Goal: Task Accomplishment & Management: Complete application form

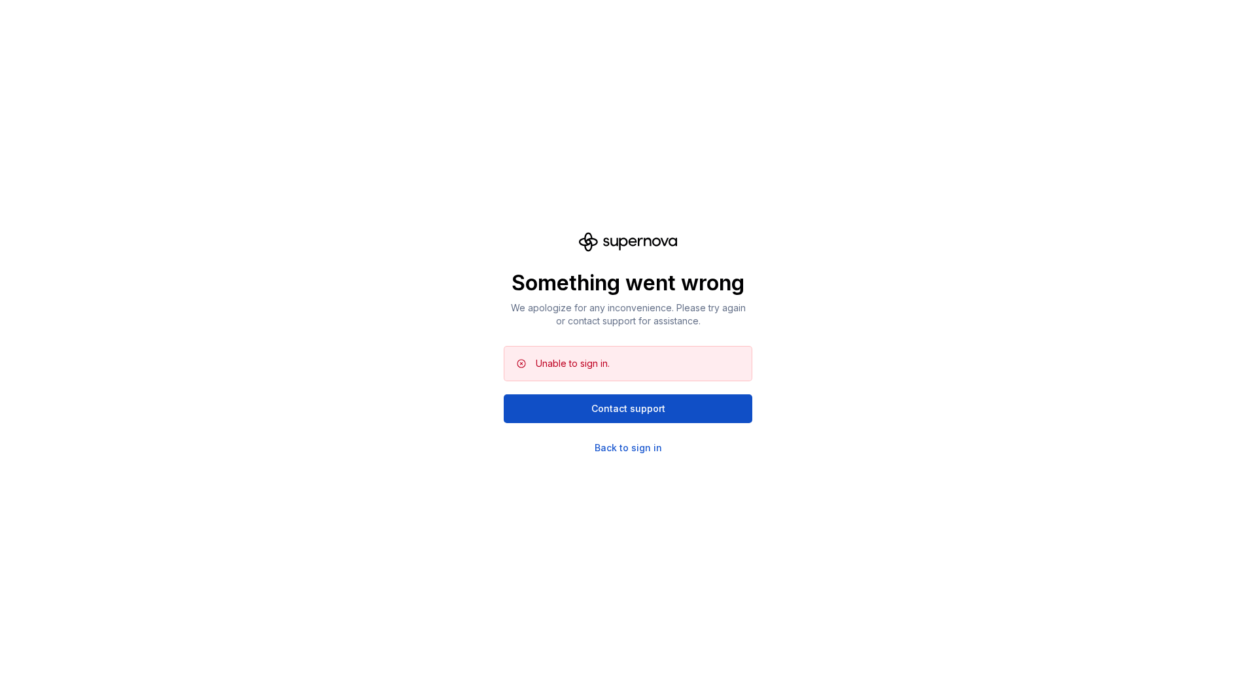
click at [670, 367] on div "Unable to sign in." at bounding box center [638, 363] width 205 height 13
click at [638, 446] on div "Back to sign in" at bounding box center [628, 448] width 67 height 13
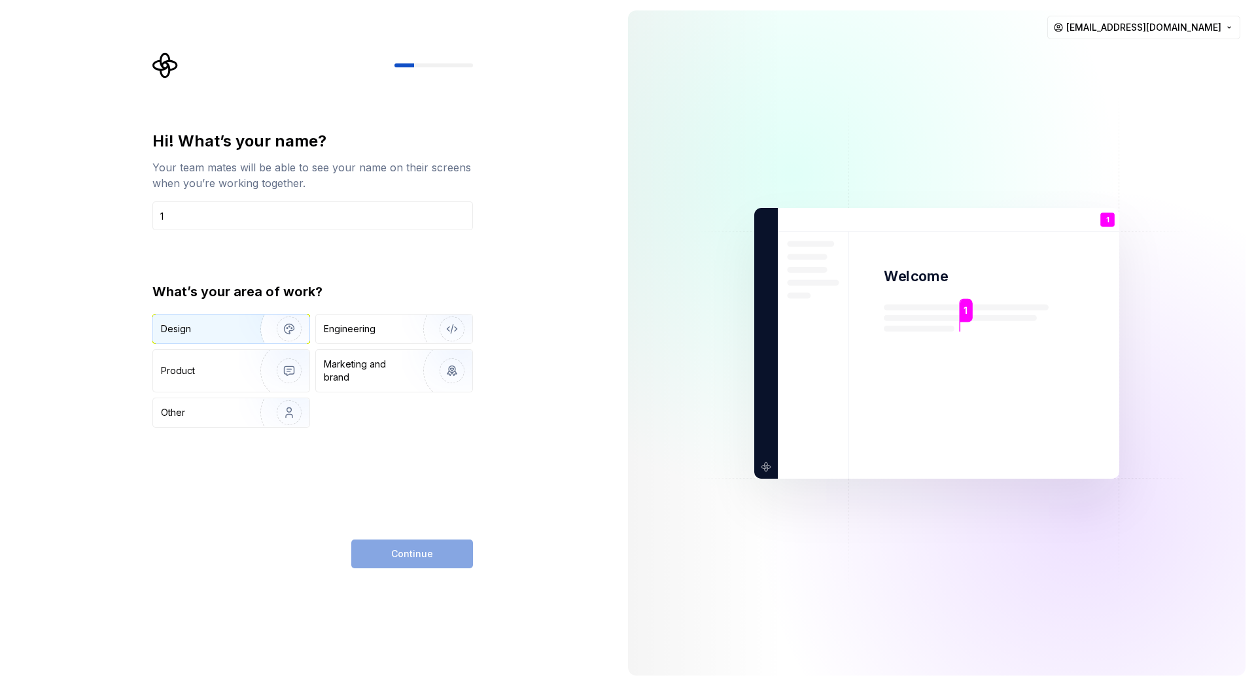
type input "1"
click at [275, 319] on img "button" at bounding box center [281, 329] width 84 height 88
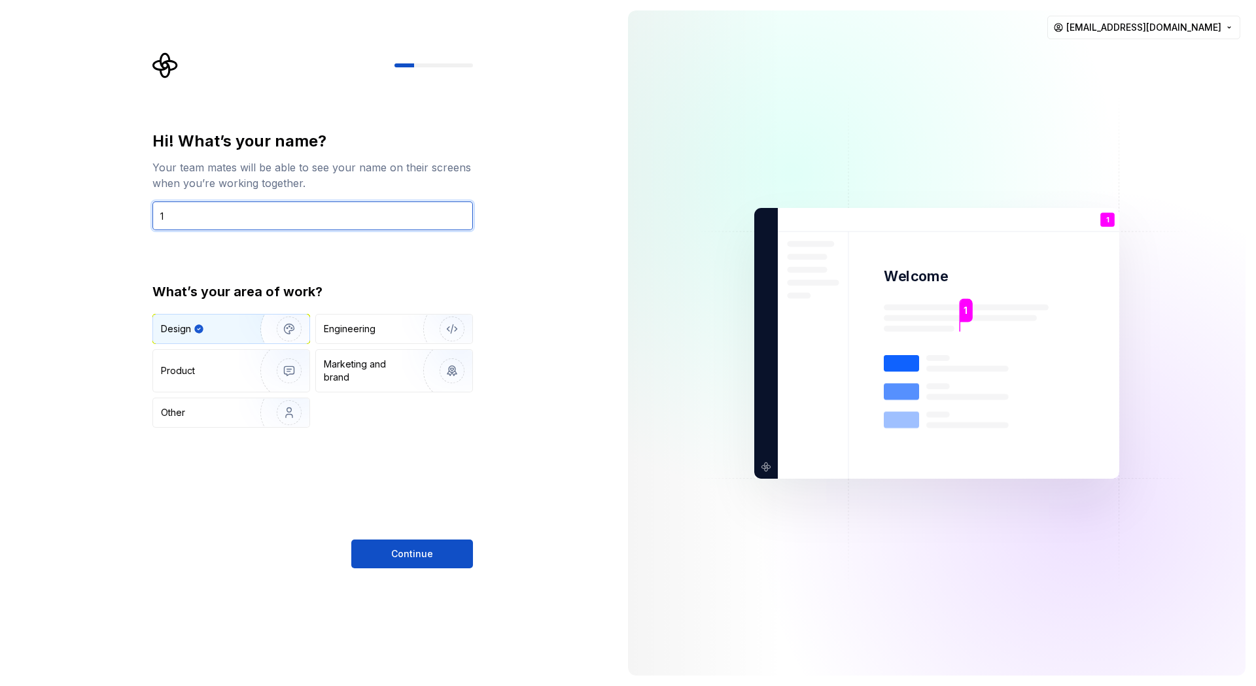
click at [271, 203] on input "1" at bounding box center [312, 216] width 321 height 29
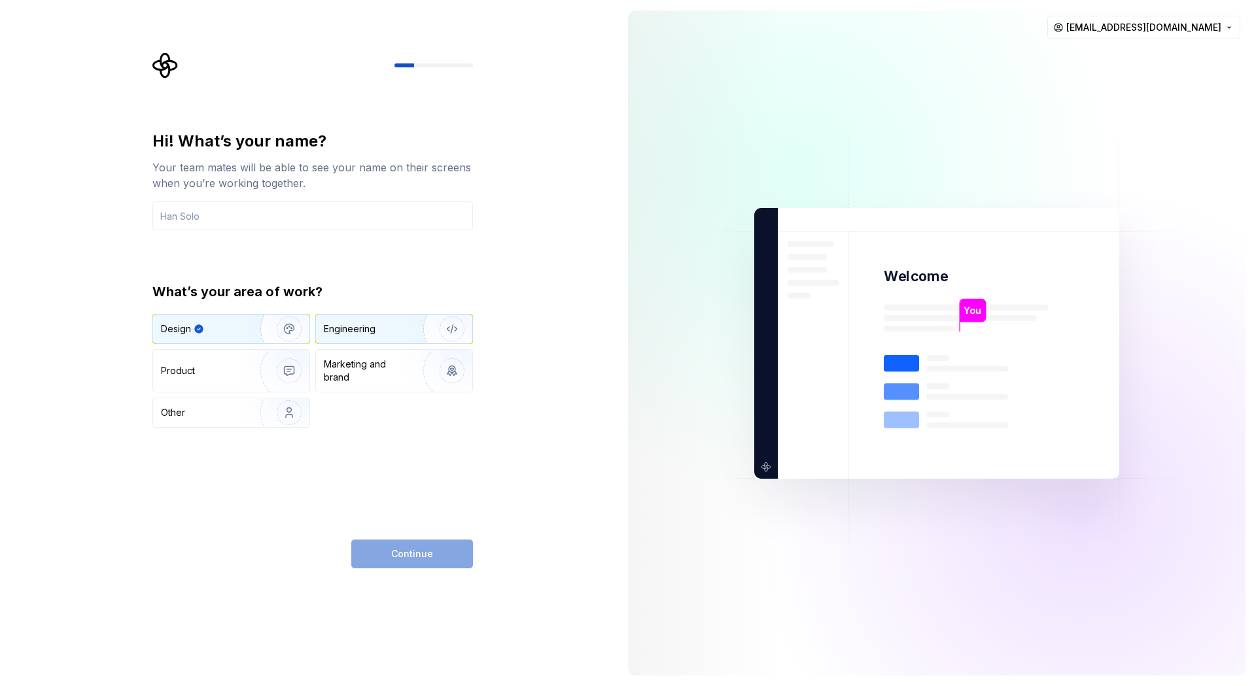
click at [357, 338] on div "Engineering" at bounding box center [394, 329] width 156 height 29
click at [256, 317] on img "button" at bounding box center [281, 329] width 84 height 88
click at [333, 208] on input "text" at bounding box center [312, 216] width 321 height 29
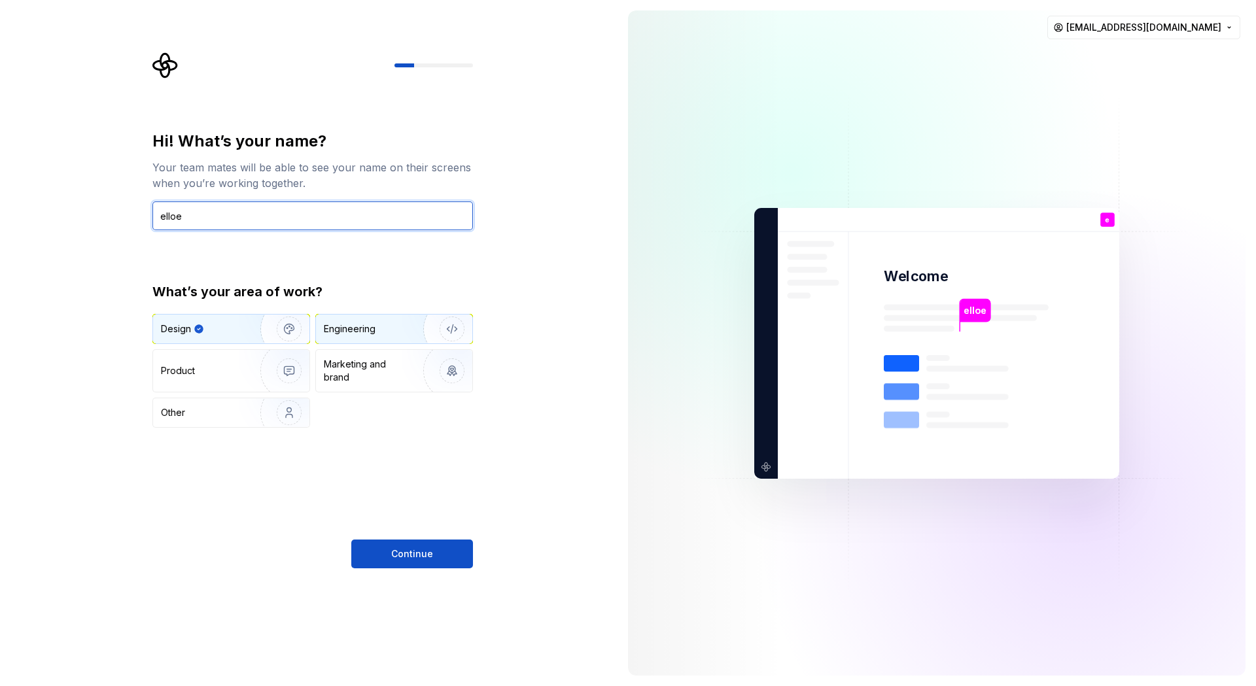
type input "elloe"
click at [354, 326] on div "Engineering" at bounding box center [350, 329] width 52 height 13
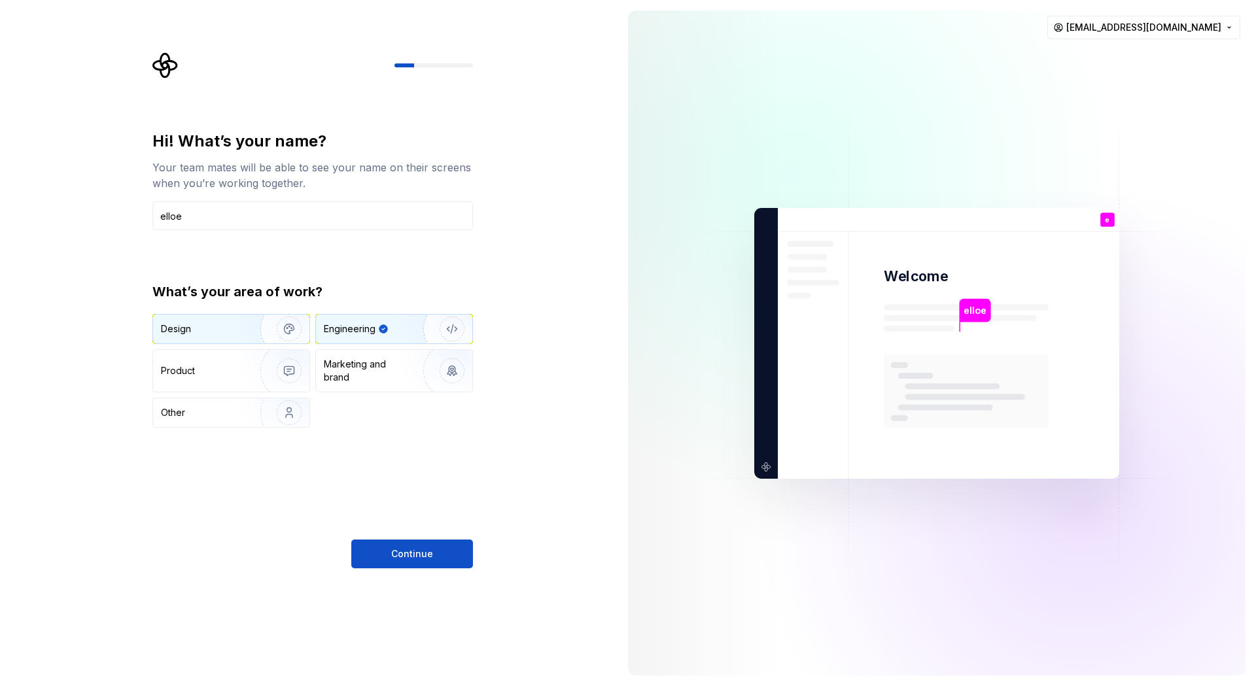
click at [243, 319] on img "button" at bounding box center [281, 329] width 84 height 88
click at [332, 319] on div "Engineering" at bounding box center [394, 329] width 156 height 29
click at [269, 319] on img "button" at bounding box center [281, 329] width 84 height 88
click at [338, 328] on div "Engineering" at bounding box center [350, 329] width 52 height 13
click at [246, 372] on img "button" at bounding box center [281, 371] width 84 height 88
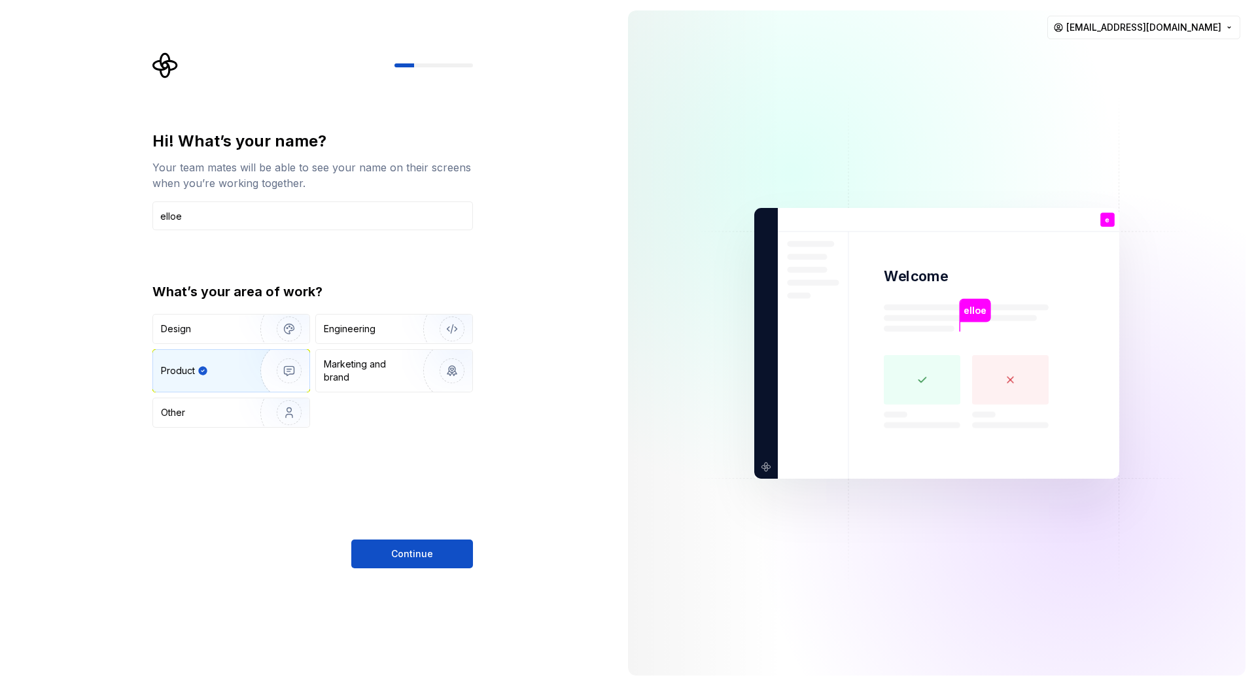
click at [283, 374] on img "button" at bounding box center [281, 371] width 84 height 88
click at [278, 407] on img "button" at bounding box center [281, 413] width 84 height 88
click at [281, 366] on img "button" at bounding box center [281, 371] width 84 height 88
click at [407, 341] on img "button" at bounding box center [444, 329] width 84 height 88
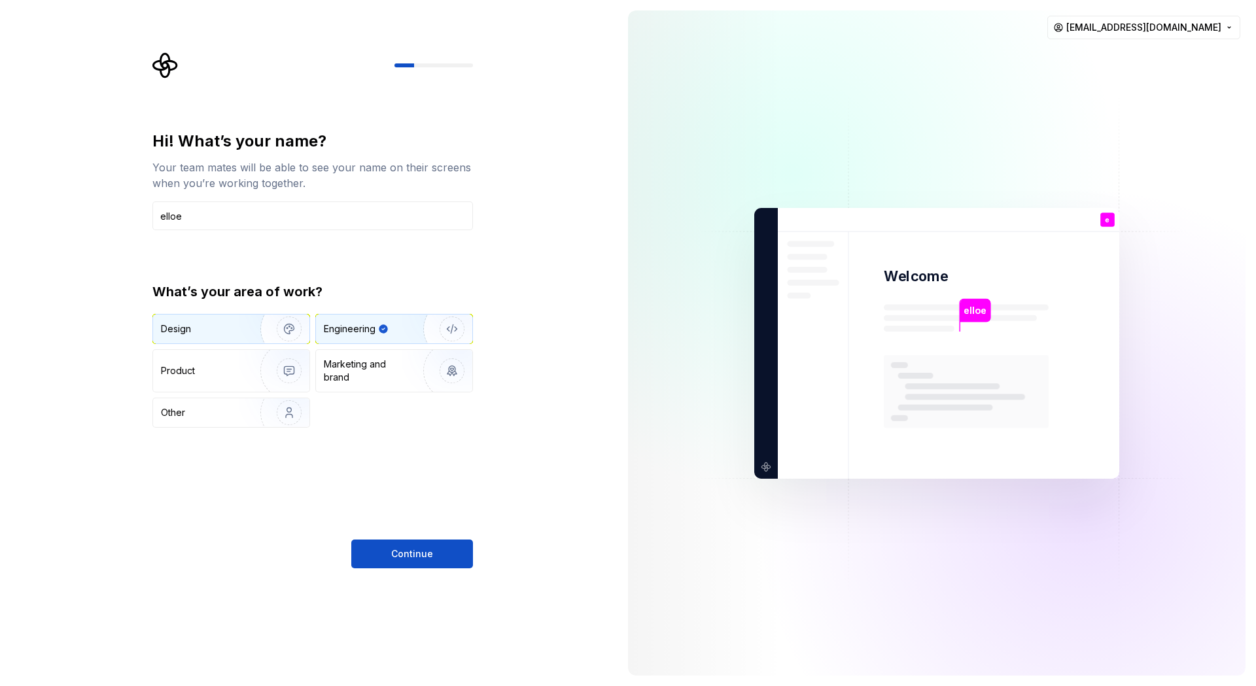
click at [268, 319] on img "button" at bounding box center [281, 329] width 84 height 88
click at [393, 318] on div "Engineering" at bounding box center [394, 329] width 156 height 29
click at [280, 316] on img "button" at bounding box center [281, 329] width 84 height 88
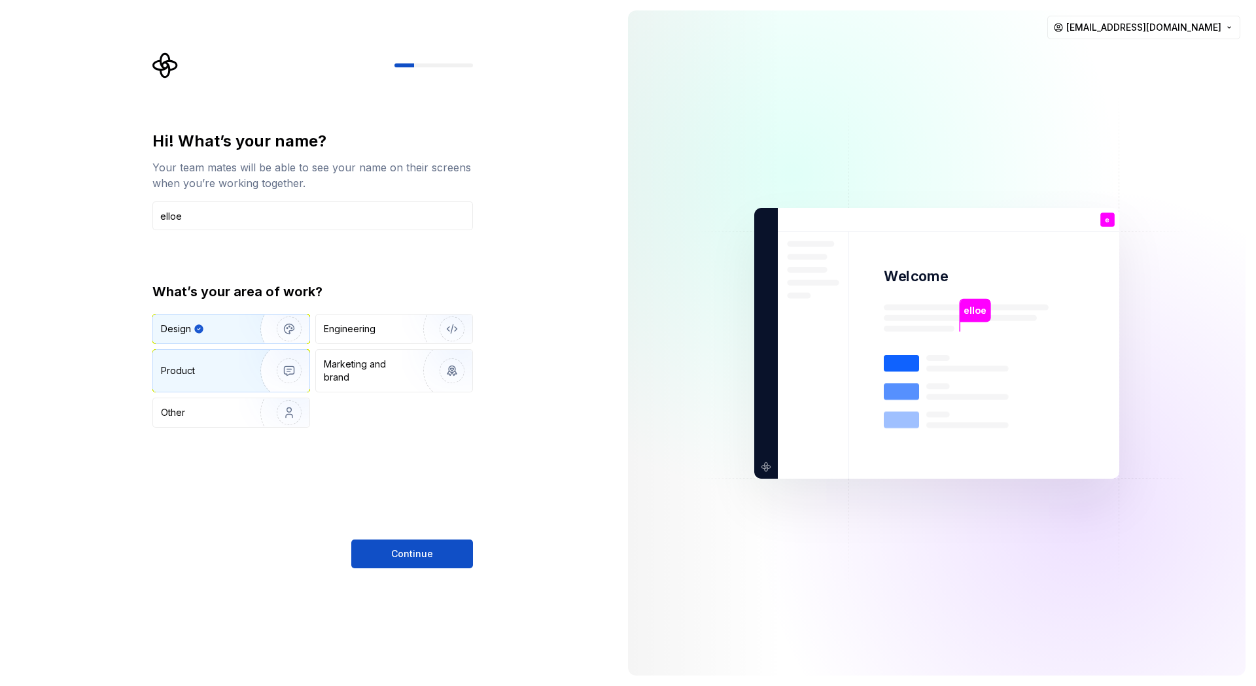
click at [275, 376] on img "button" at bounding box center [281, 371] width 84 height 88
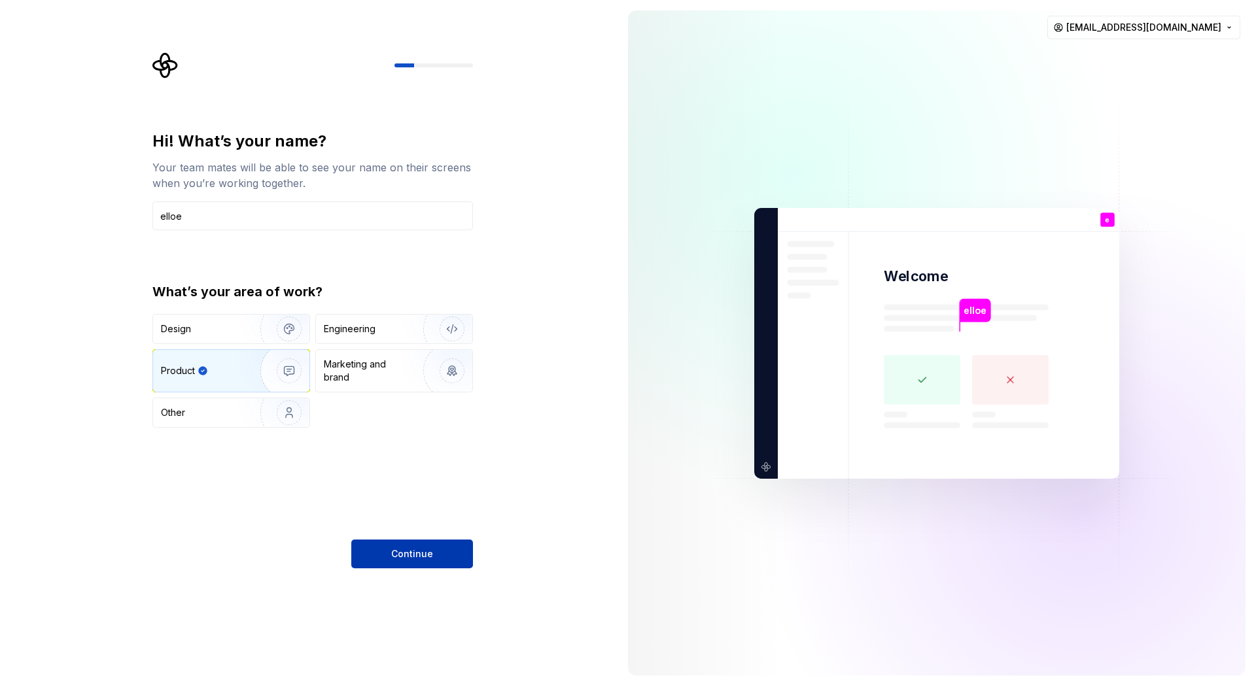
drag, startPoint x: 406, startPoint y: 533, endPoint x: 408, endPoint y: 544, distance: 10.8
click at [407, 536] on div "Hi! What’s your name? Your team mates will be able to see your name on their sc…" at bounding box center [312, 350] width 321 height 438
click at [408, 544] on button "Continue" at bounding box center [412, 554] width 122 height 29
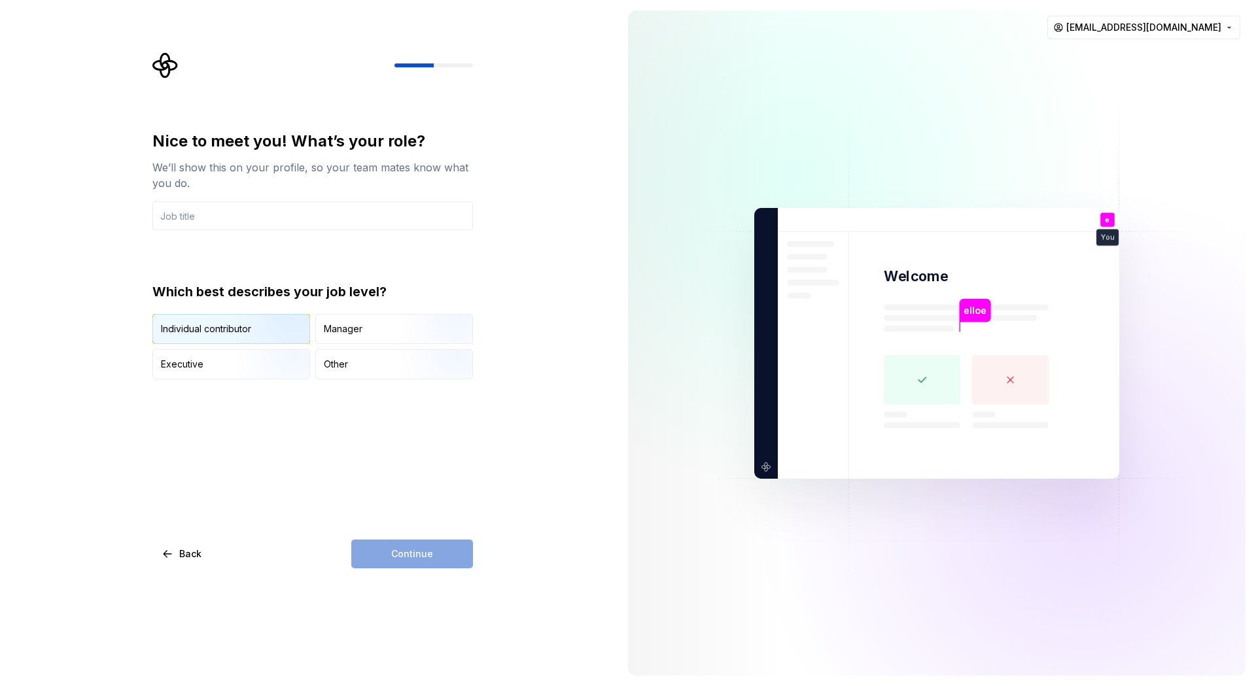
click at [280, 320] on img "button" at bounding box center [278, 346] width 84 height 88
click at [294, 210] on input "text" at bounding box center [312, 216] width 321 height 29
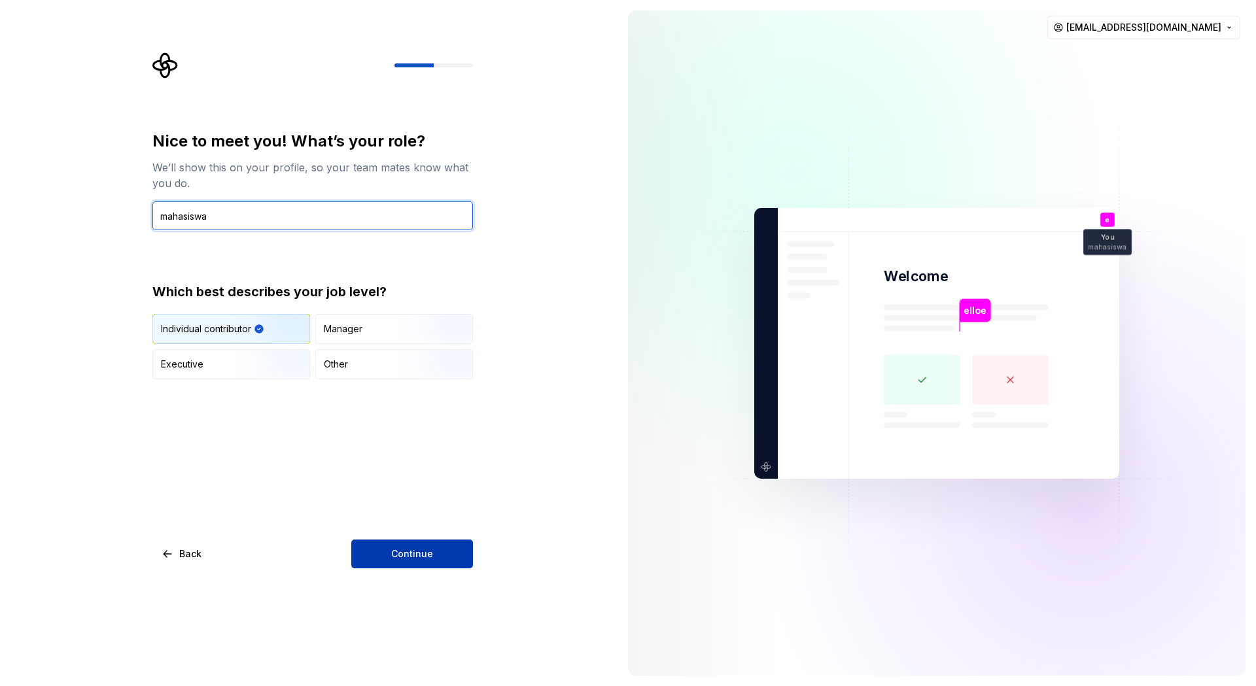
type input "mahasiswa"
click at [455, 562] on button "Continue" at bounding box center [412, 554] width 122 height 29
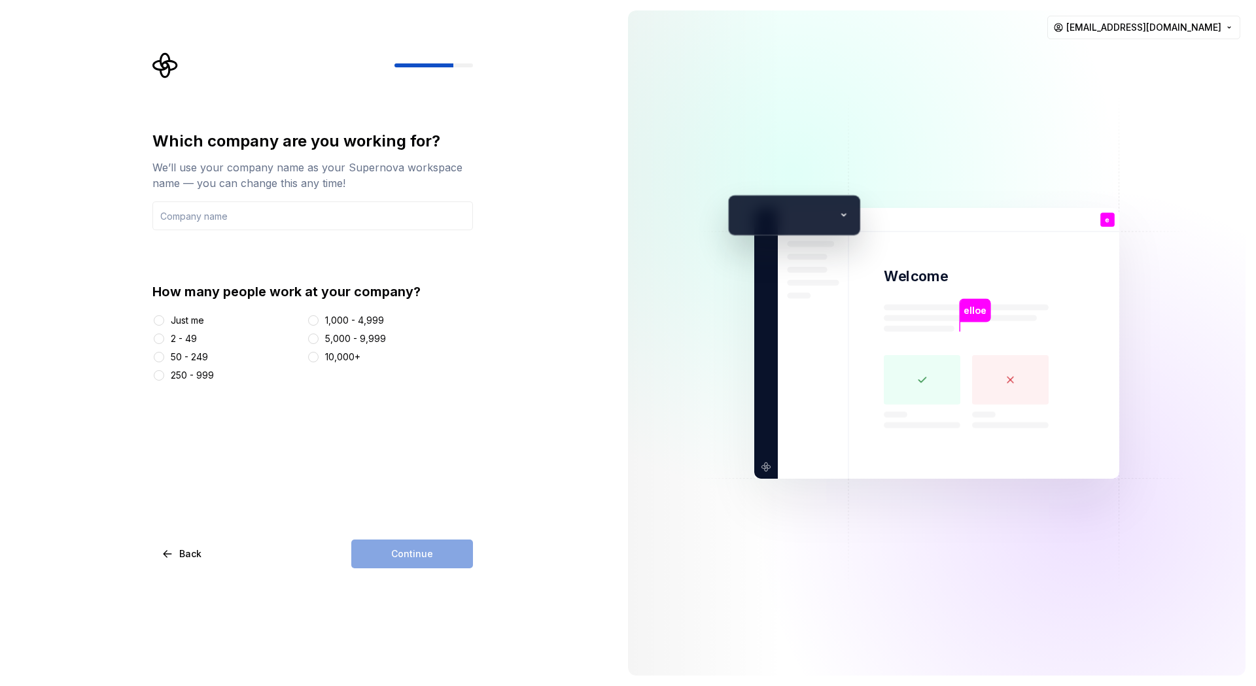
click at [179, 317] on div "Just me" at bounding box center [187, 320] width 33 height 13
click at [164, 317] on button "Just me" at bounding box center [159, 320] width 10 height 10
click at [282, 224] on input "text" at bounding box center [312, 216] width 321 height 29
click at [440, 553] on div "Continue" at bounding box center [412, 554] width 122 height 29
click at [297, 222] on input "text" at bounding box center [312, 216] width 321 height 29
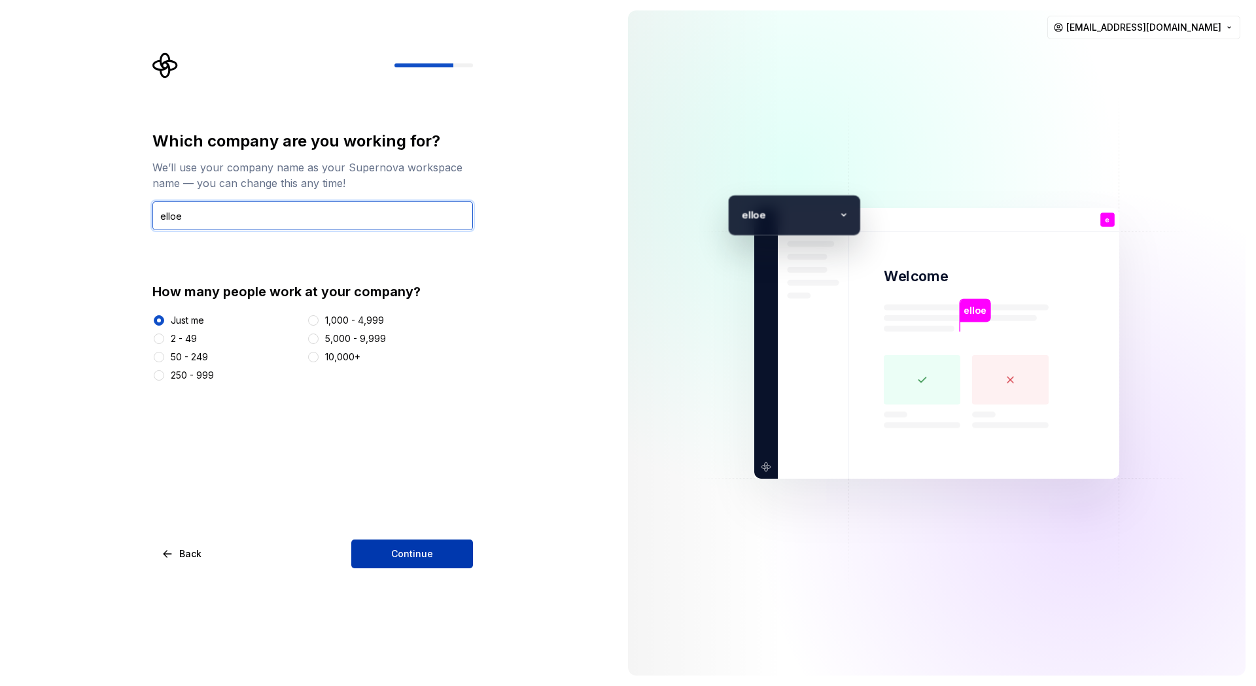
type input "elloe"
click at [448, 548] on button "Continue" at bounding box center [412, 554] width 122 height 29
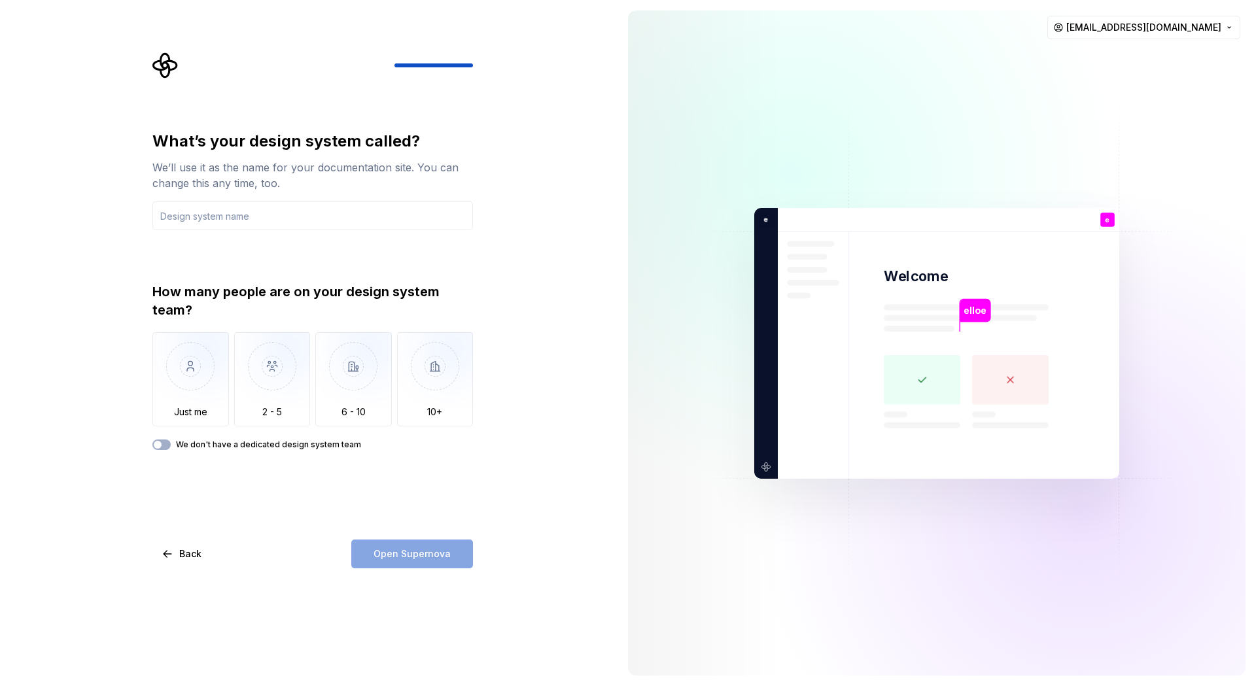
click at [23, 344] on div "What’s your design system called? We’ll use it as the name for your documentati…" at bounding box center [309, 343] width 618 height 686
click at [226, 223] on input "text" at bounding box center [312, 216] width 321 height 29
click at [182, 382] on img "button" at bounding box center [190, 376] width 77 height 88
click at [169, 444] on button "We don't have a dedicated design system team" at bounding box center [161, 445] width 18 height 10
click at [169, 444] on span "button" at bounding box center [166, 445] width 8 height 8
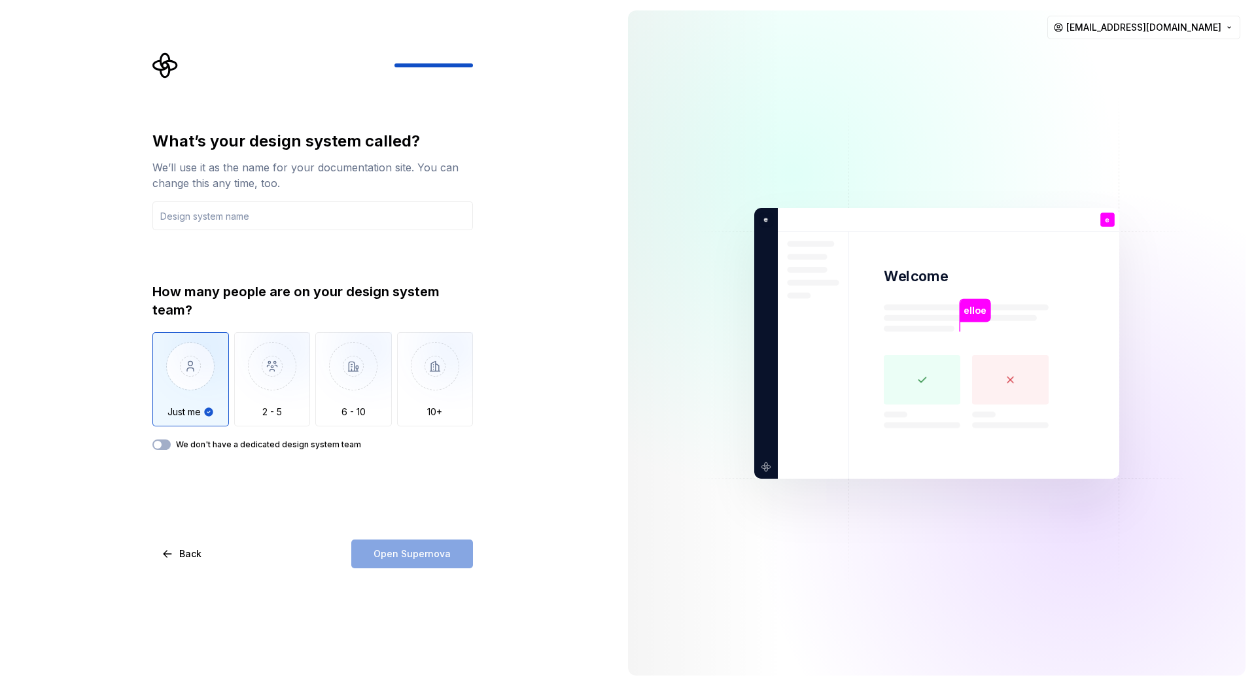
click at [433, 563] on div "Open Supernova" at bounding box center [412, 554] width 122 height 29
click at [169, 438] on div "How many people are on your design system team? Just me 2 - 5 6 - 10 10+ We don…" at bounding box center [312, 366] width 321 height 167
click at [169, 440] on button "We don't have a dedicated design system team" at bounding box center [161, 445] width 18 height 10
click at [215, 214] on input "text" at bounding box center [312, 216] width 321 height 29
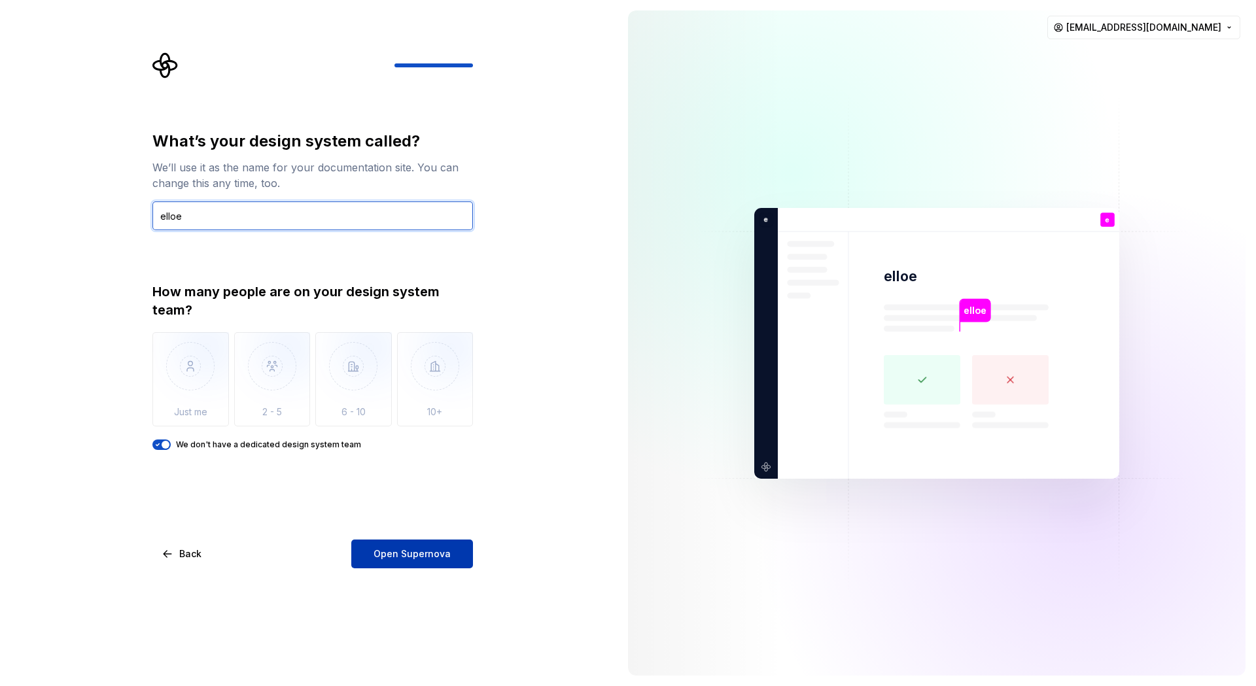
type input "elloe"
click at [397, 553] on span "Open Supernova" at bounding box center [412, 554] width 77 height 13
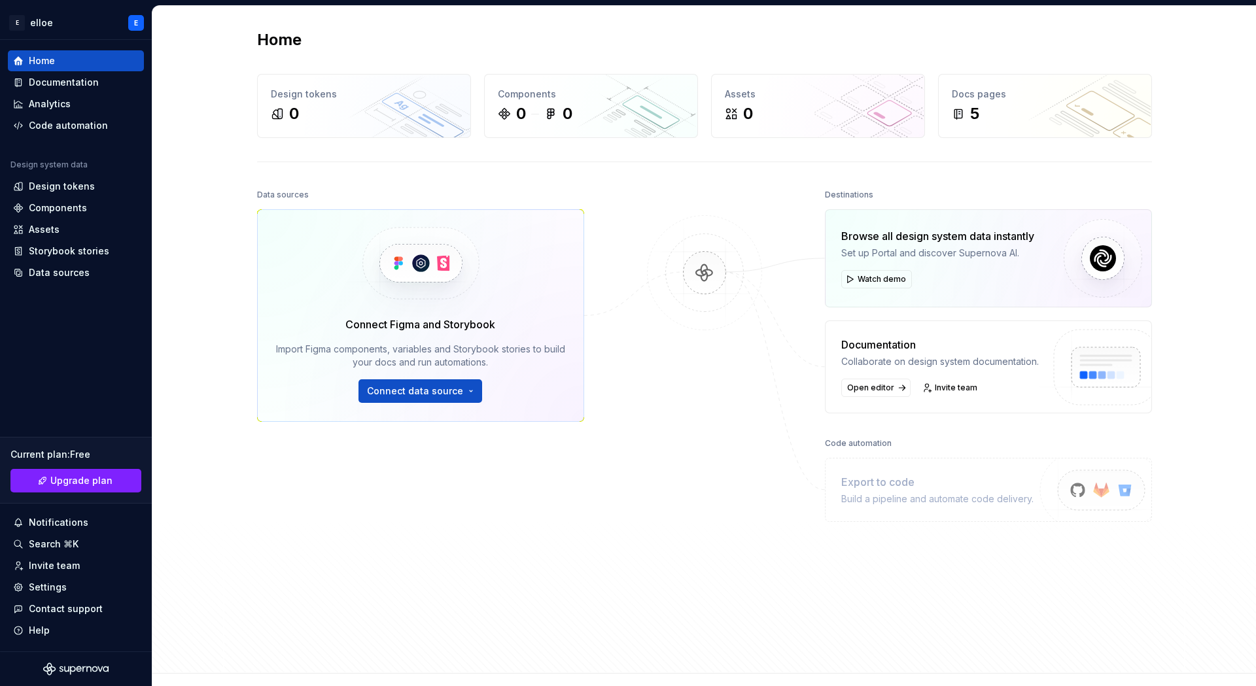
click at [875, 269] on div "Browse all design system data instantly Set up Portal and discover Supernova AI…" at bounding box center [937, 258] width 193 height 60
click at [874, 286] on button "Watch demo" at bounding box center [876, 279] width 71 height 18
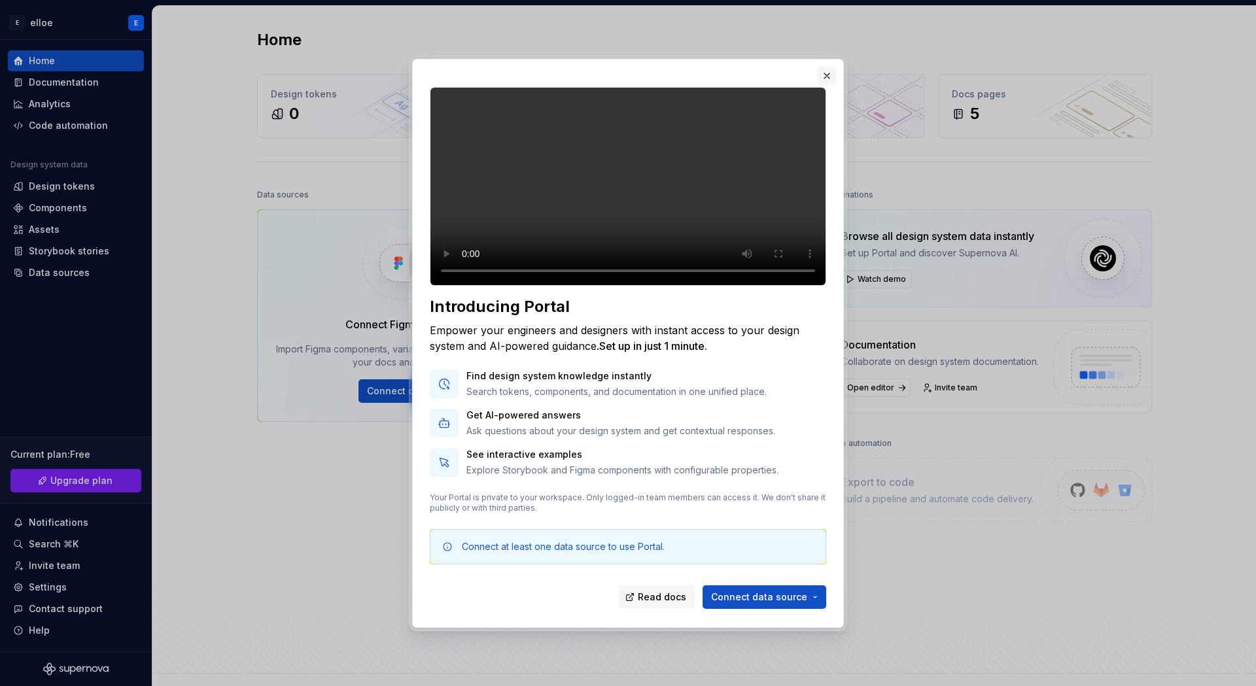
click at [823, 56] on div "Introducing Portal Empower your engineers and designers with instant access to …" at bounding box center [628, 344] width 438 height 576
click at [823, 67] on button "button" at bounding box center [827, 76] width 18 height 18
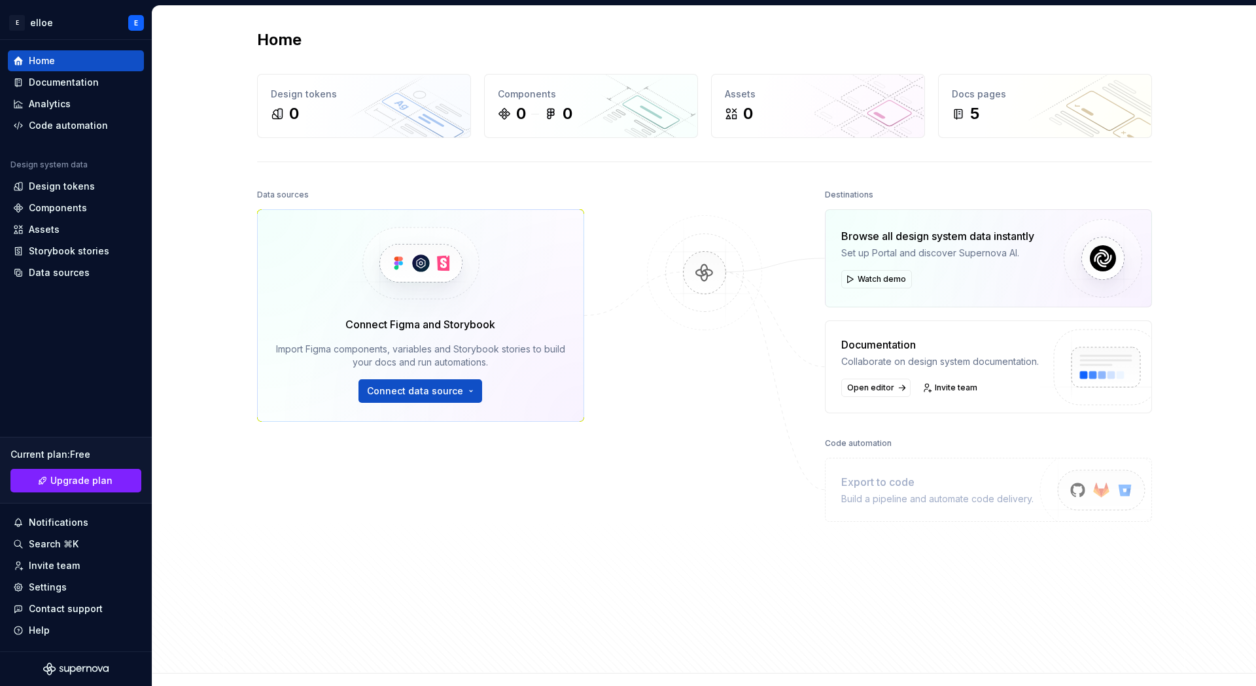
click at [1015, 363] on div "Collaborate on design system documentation." at bounding box center [940, 361] width 198 height 13
click at [864, 395] on link "Open editor" at bounding box center [875, 388] width 69 height 18
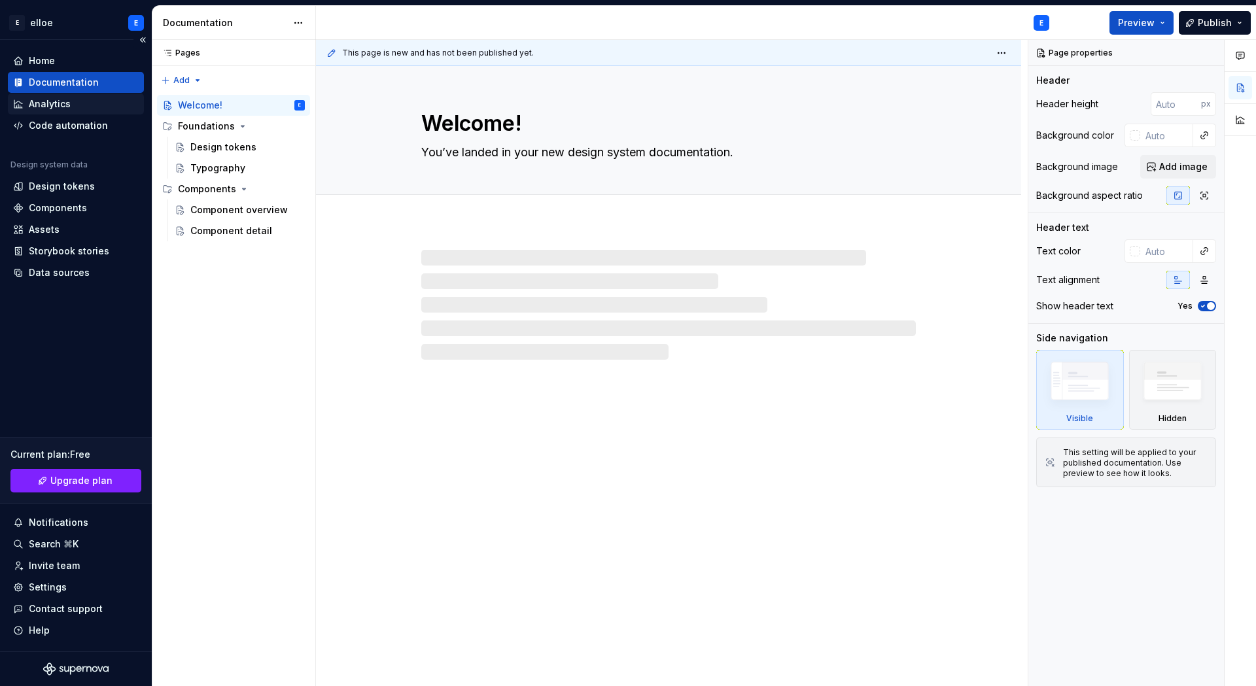
click at [47, 109] on div "Analytics" at bounding box center [50, 103] width 42 height 13
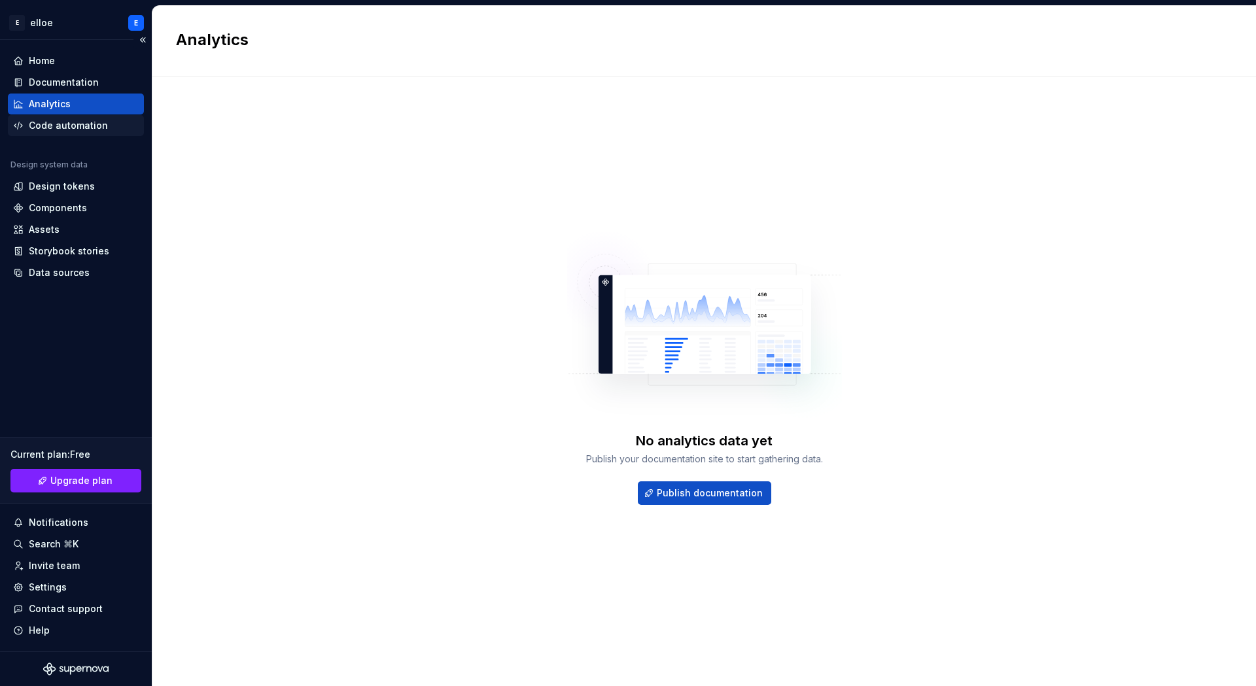
click at [49, 124] on div "Code automation" at bounding box center [68, 125] width 79 height 13
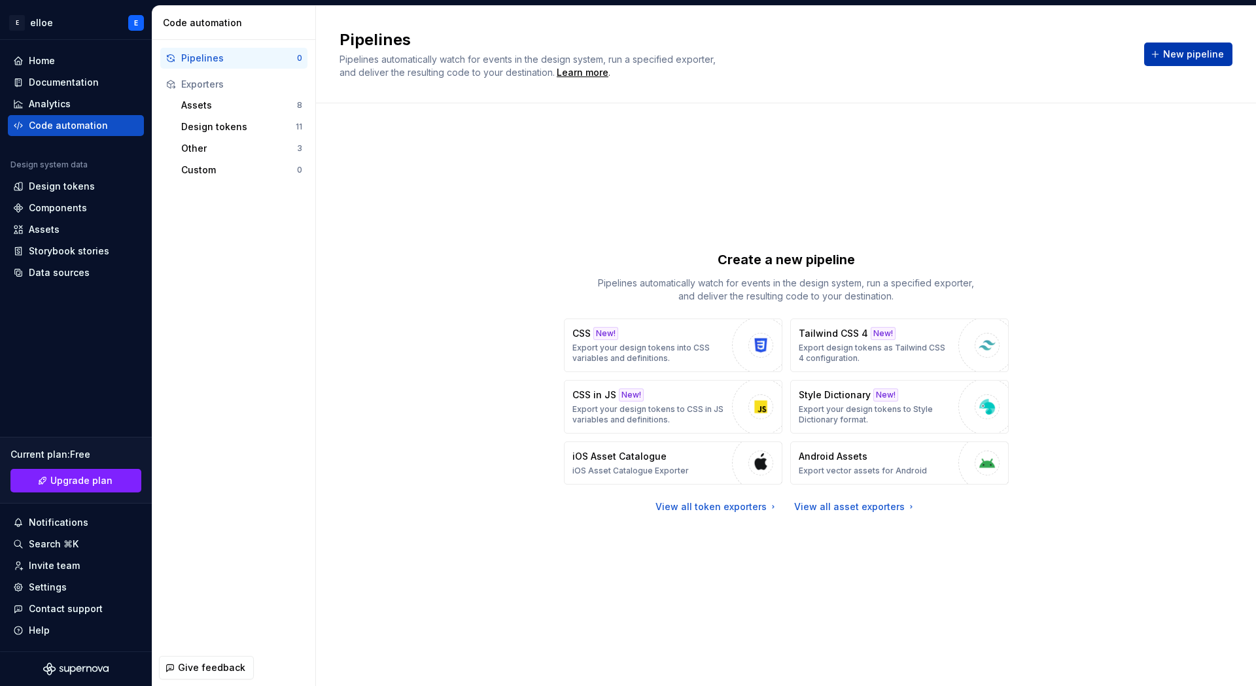
click at [1195, 56] on span "New pipeline" at bounding box center [1193, 54] width 61 height 13
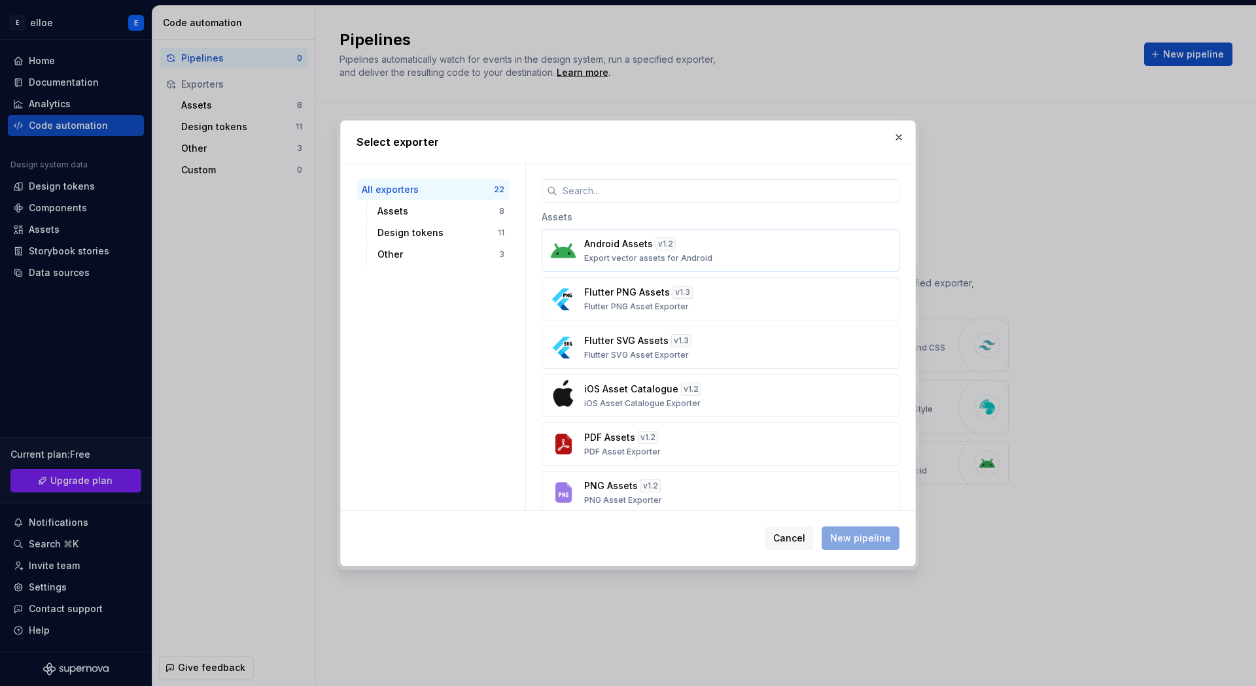
click at [682, 248] on div "Android Assets v 1.2 Export vector assets for Android" at bounding box center [716, 251] width 265 height 26
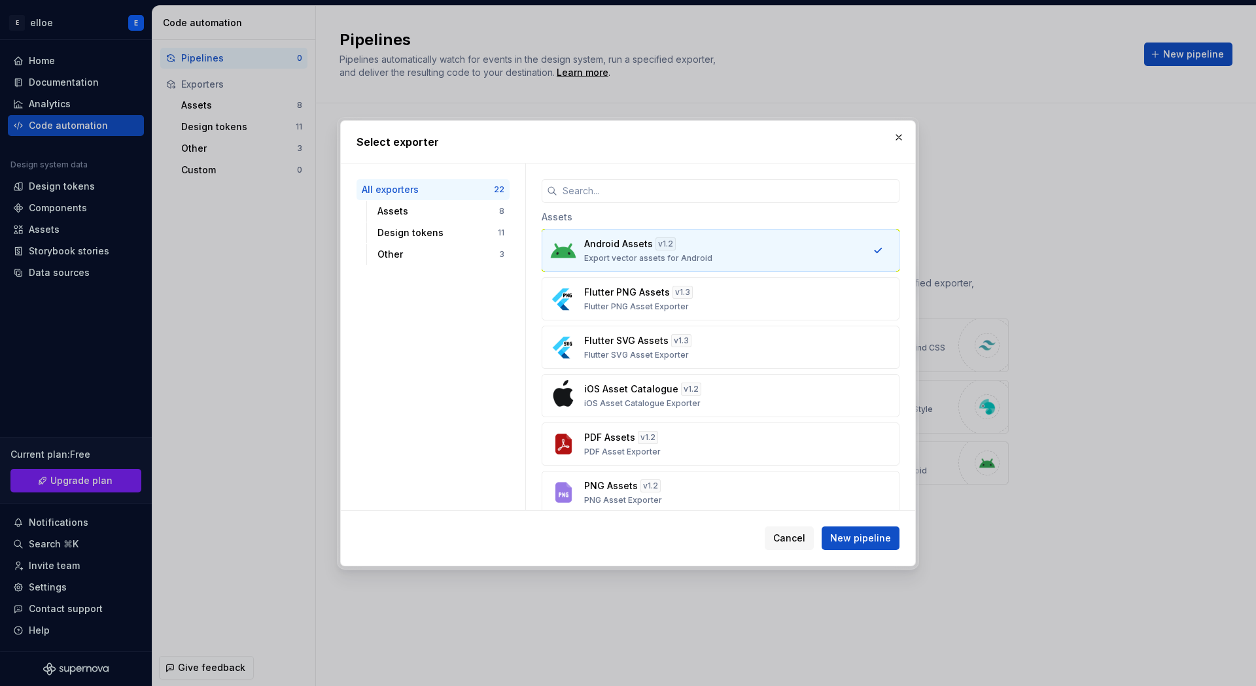
click at [682, 248] on div "Android Assets v 1.2 Export vector assets for Android" at bounding box center [716, 251] width 265 height 26
click at [764, 294] on div "Flutter PNG Assets v 1.3 Flutter PNG Asset Exporter" at bounding box center [716, 299] width 265 height 26
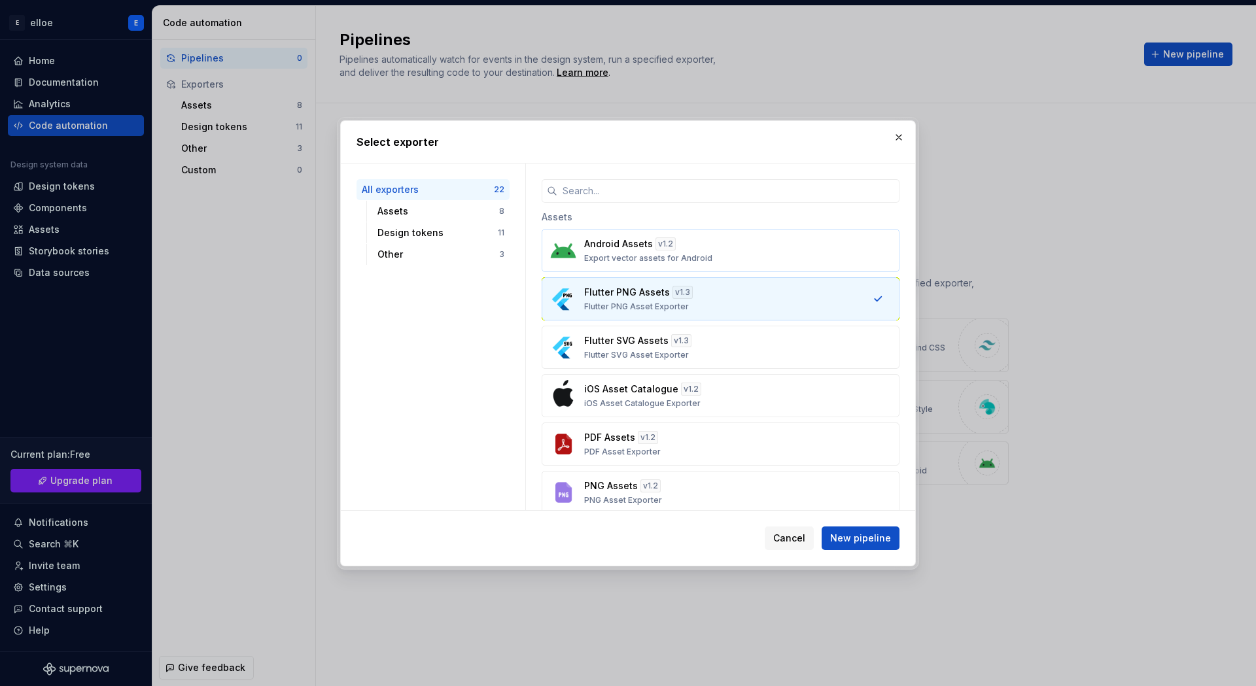
click at [763, 265] on button "Android Assets v 1.2 Export vector assets for Android" at bounding box center [721, 250] width 358 height 43
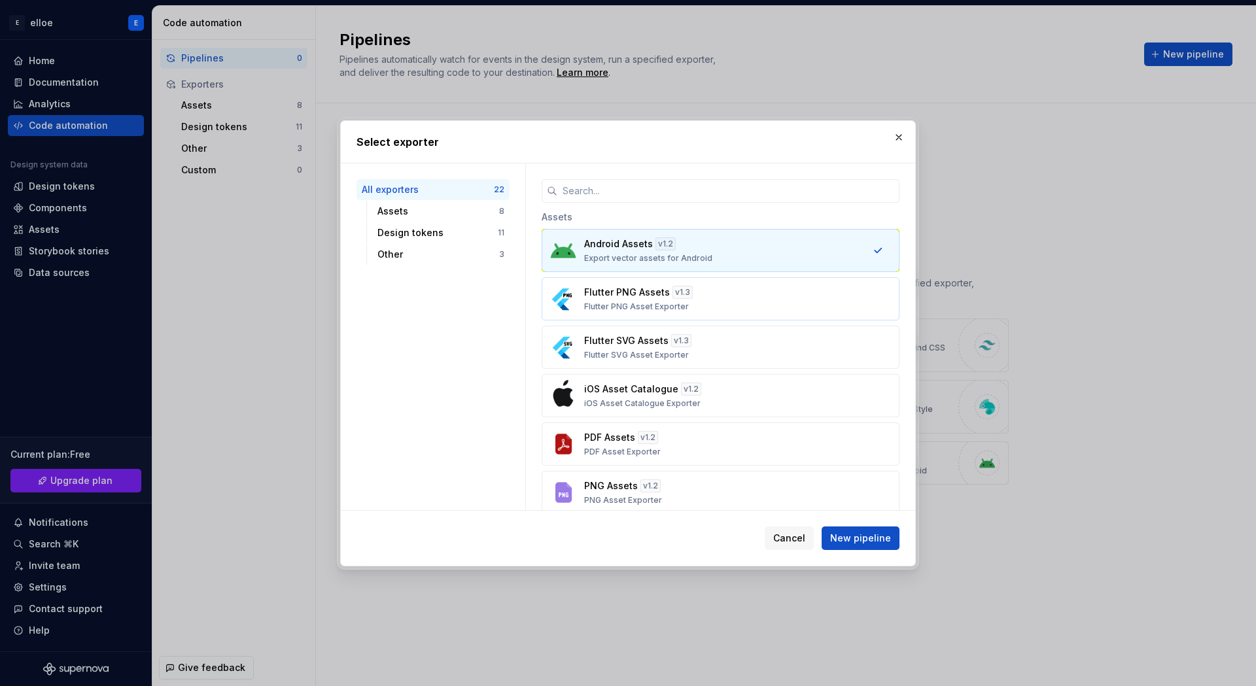
click at [753, 312] on button "Flutter PNG Assets v 1.3 Flutter PNG Asset Exporter" at bounding box center [721, 298] width 358 height 43
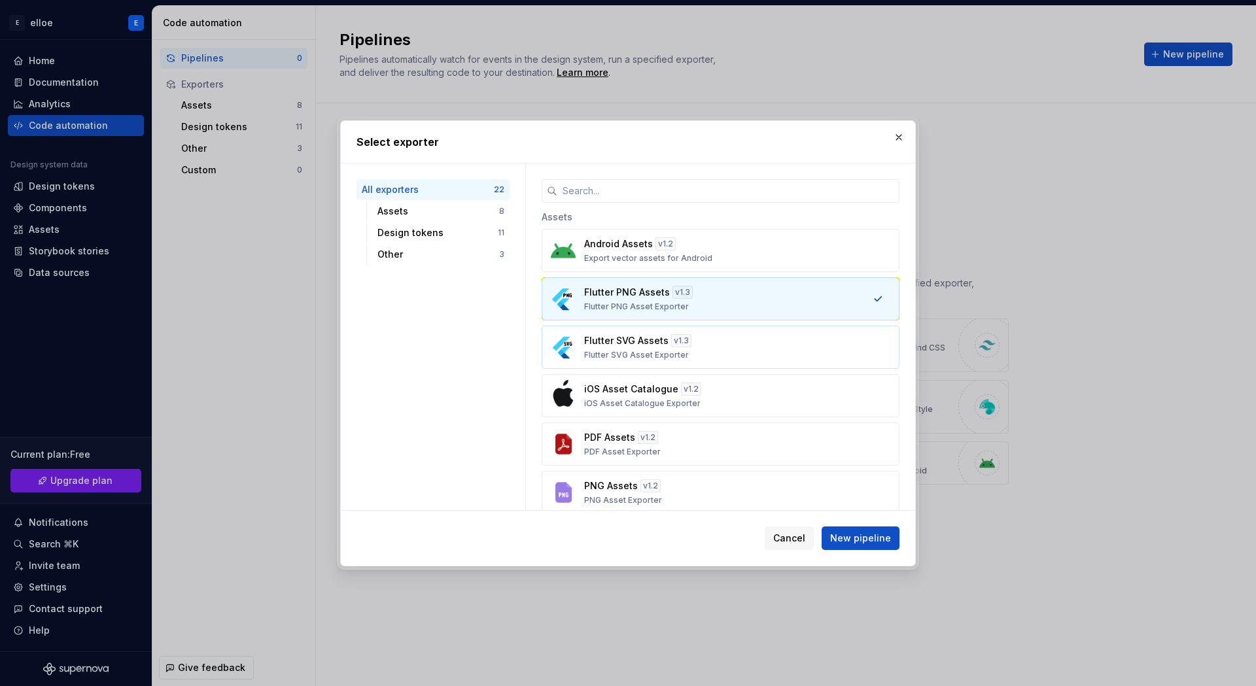
click at [747, 366] on button "Flutter SVG Assets v 1.3 Flutter SVG Asset Exporter" at bounding box center [721, 347] width 358 height 43
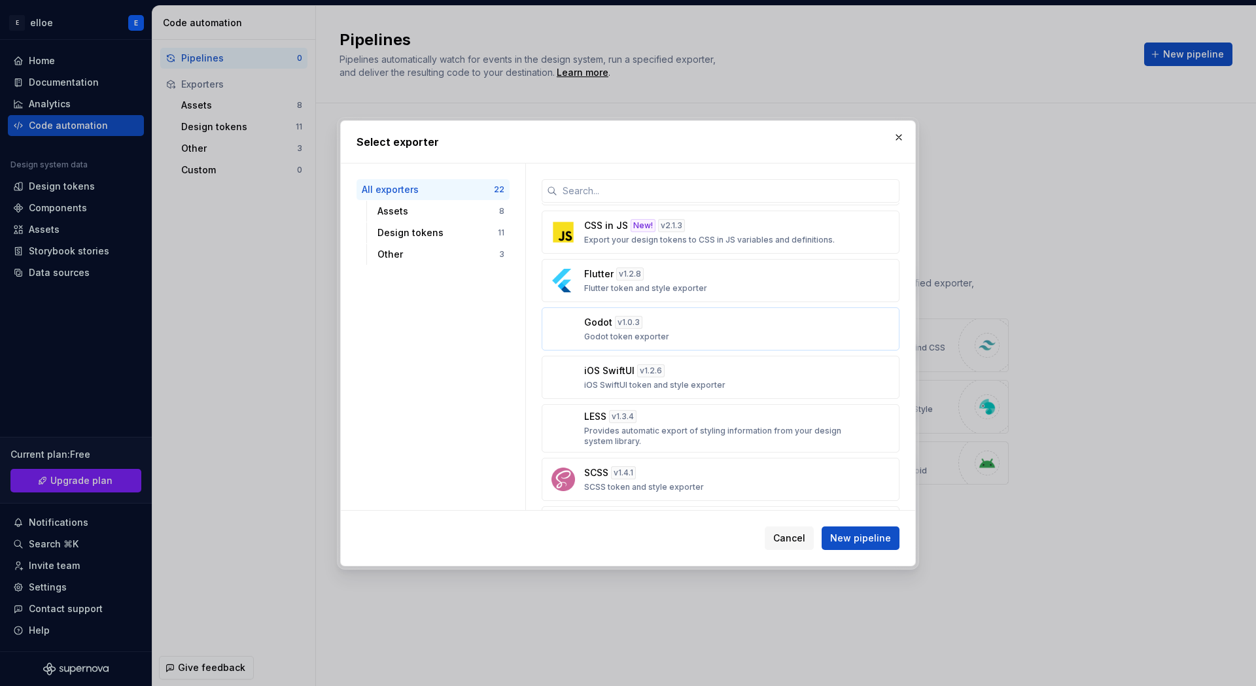
scroll to position [852, 0]
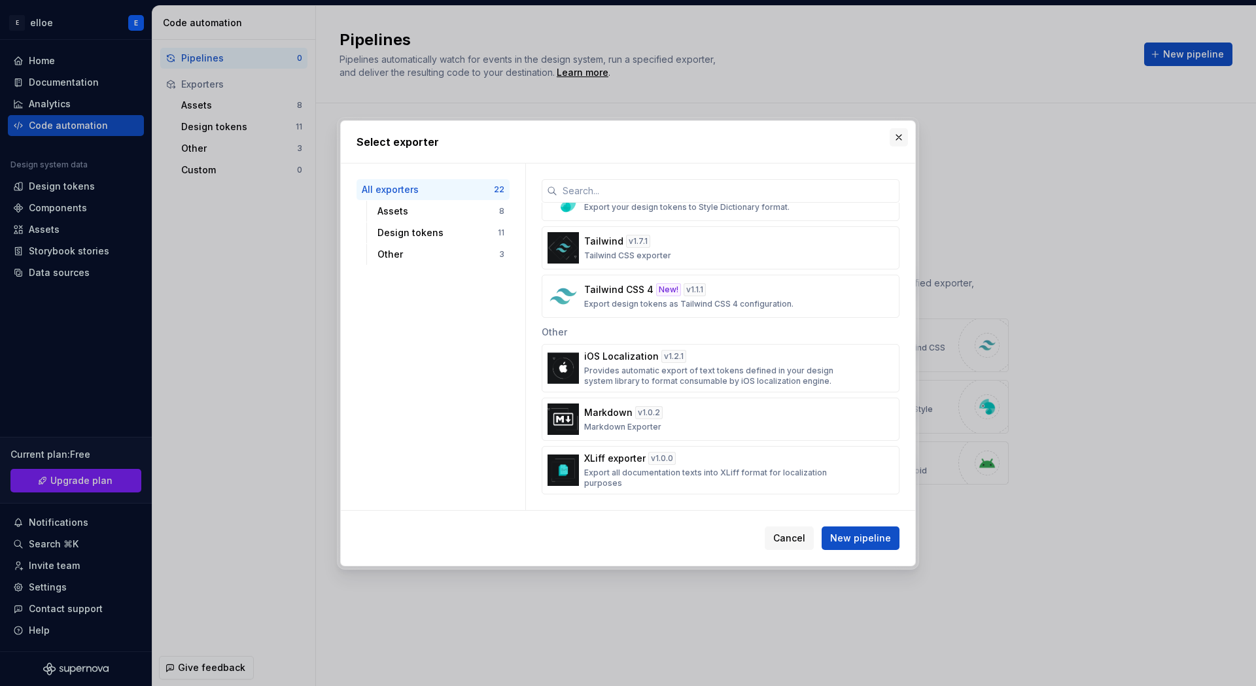
click at [904, 136] on button "button" at bounding box center [899, 137] width 18 height 18
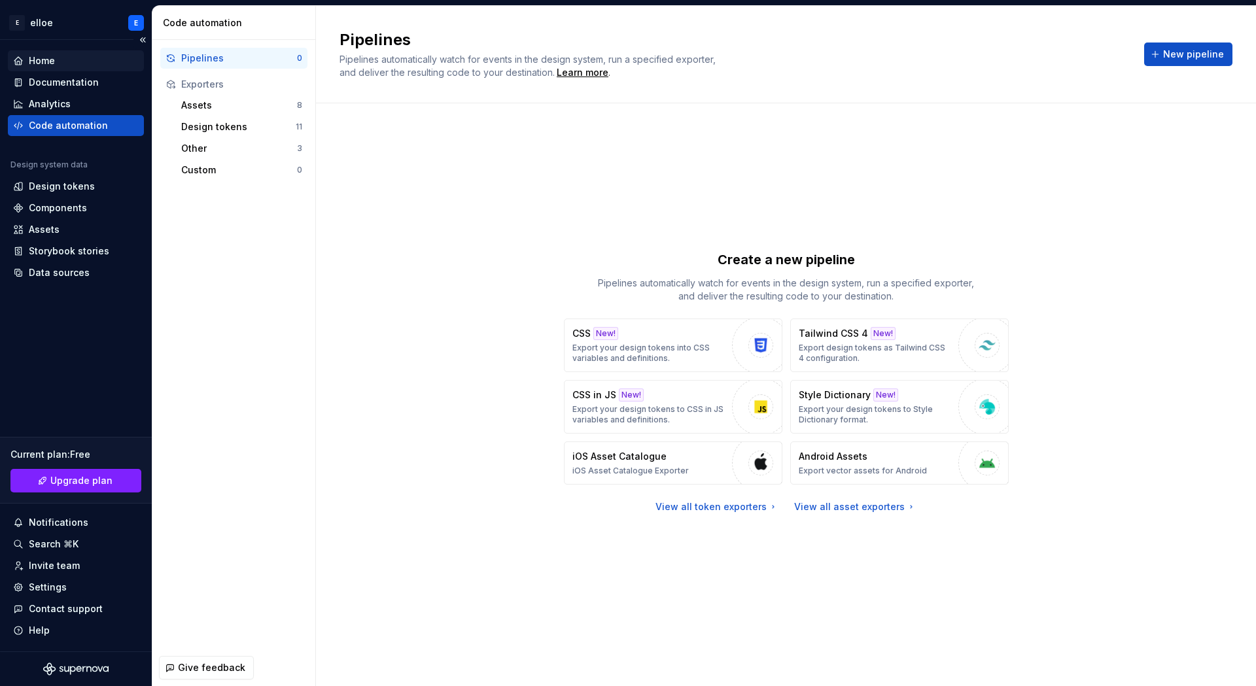
click at [42, 59] on div "Home" at bounding box center [42, 60] width 26 height 13
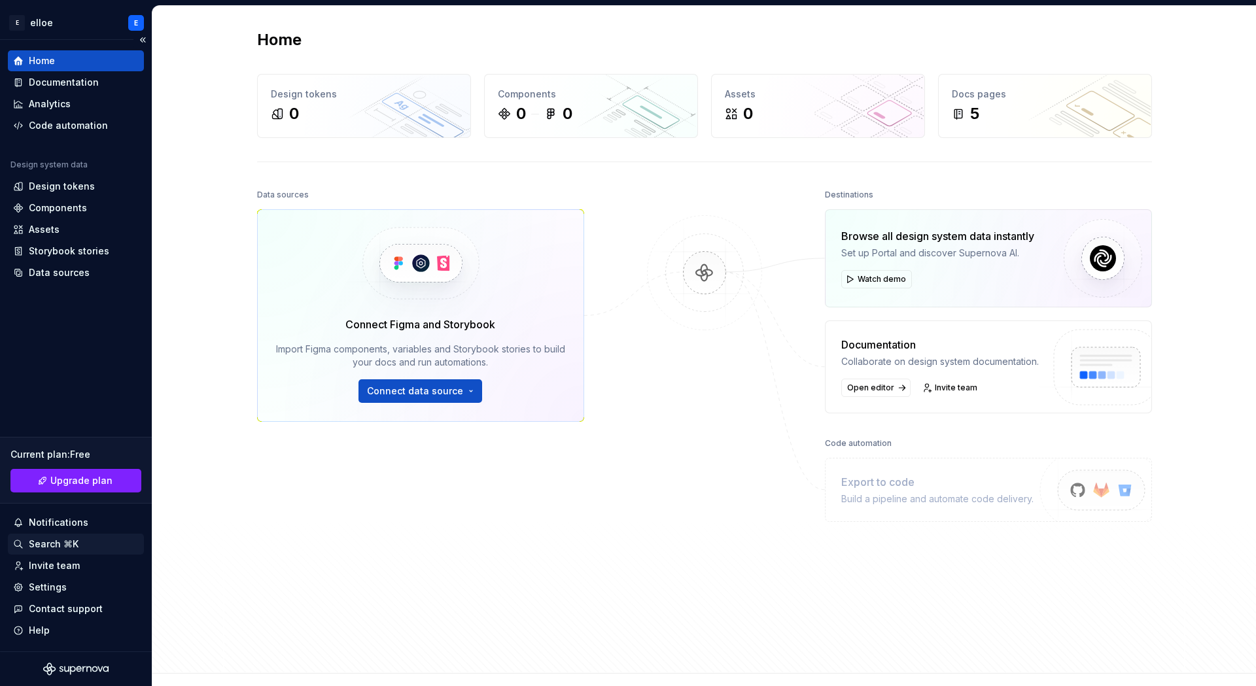
click at [55, 544] on div "Search ⌘K" at bounding box center [54, 544] width 50 height 13
click at [56, 525] on div "Notifications" at bounding box center [59, 522] width 60 height 13
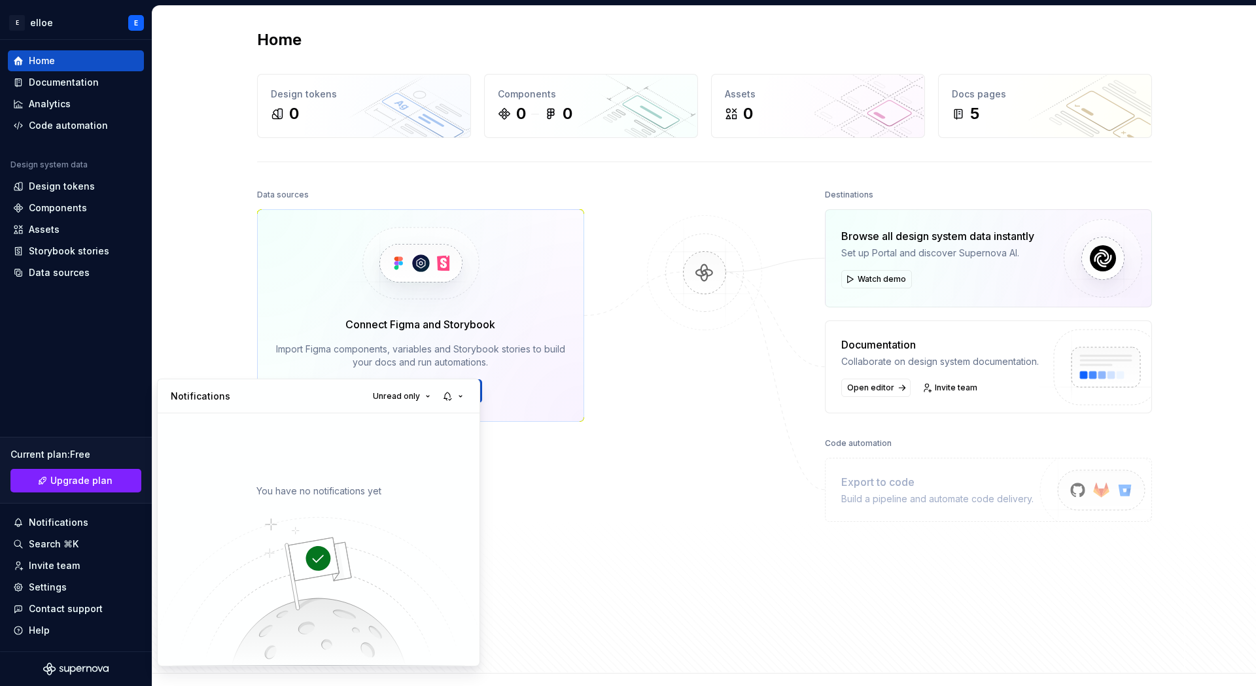
click at [56, 549] on html "E elloe E Home Documentation Analytics Code automation Design system data Desig…" at bounding box center [628, 343] width 1256 height 686
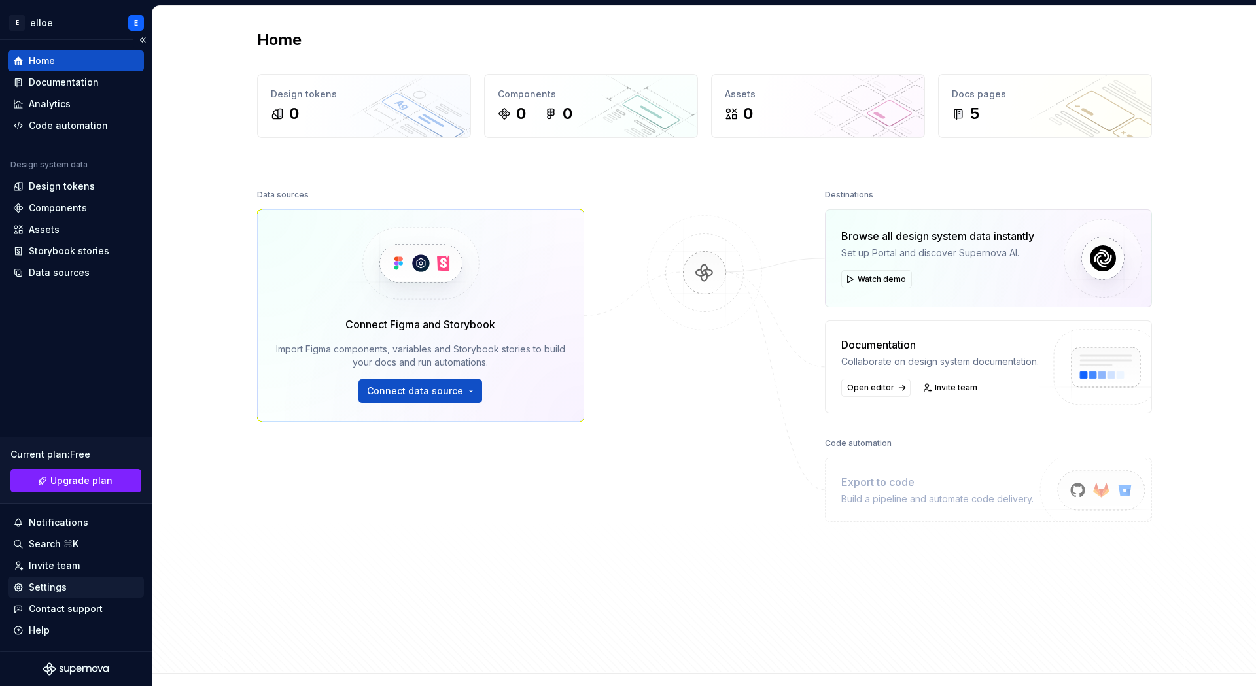
click at [55, 590] on div "Settings" at bounding box center [48, 587] width 38 height 13
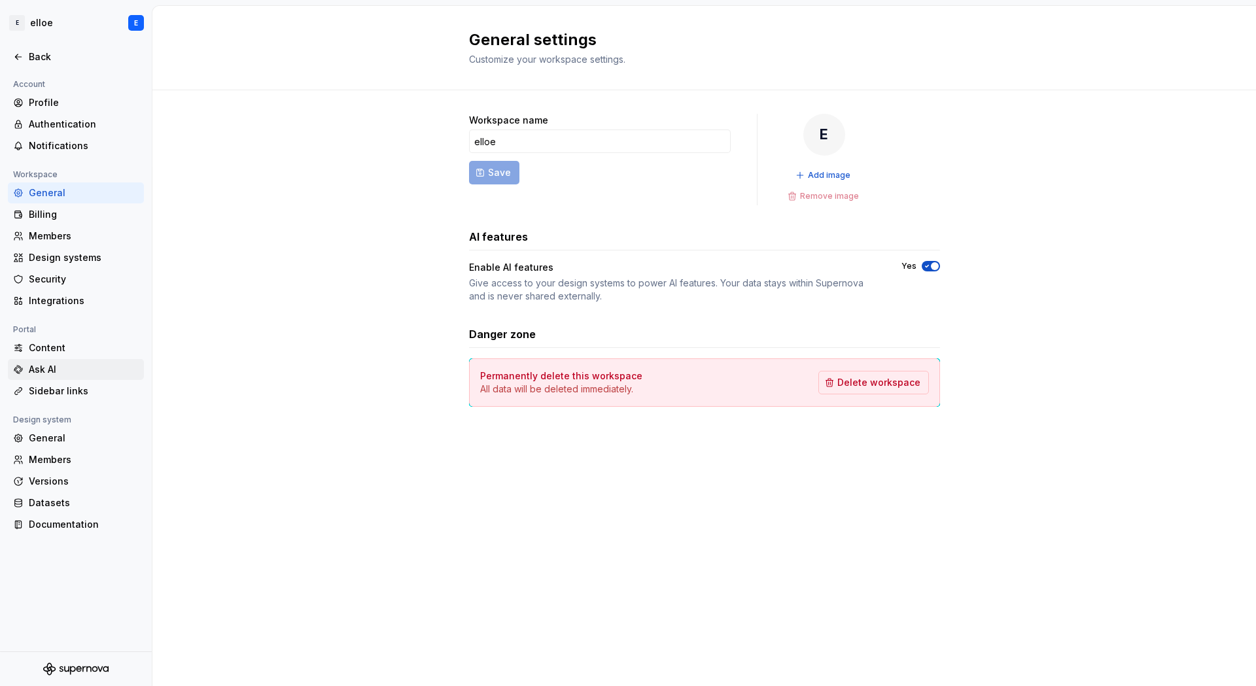
click at [54, 370] on div "Ask AI" at bounding box center [84, 369] width 110 height 13
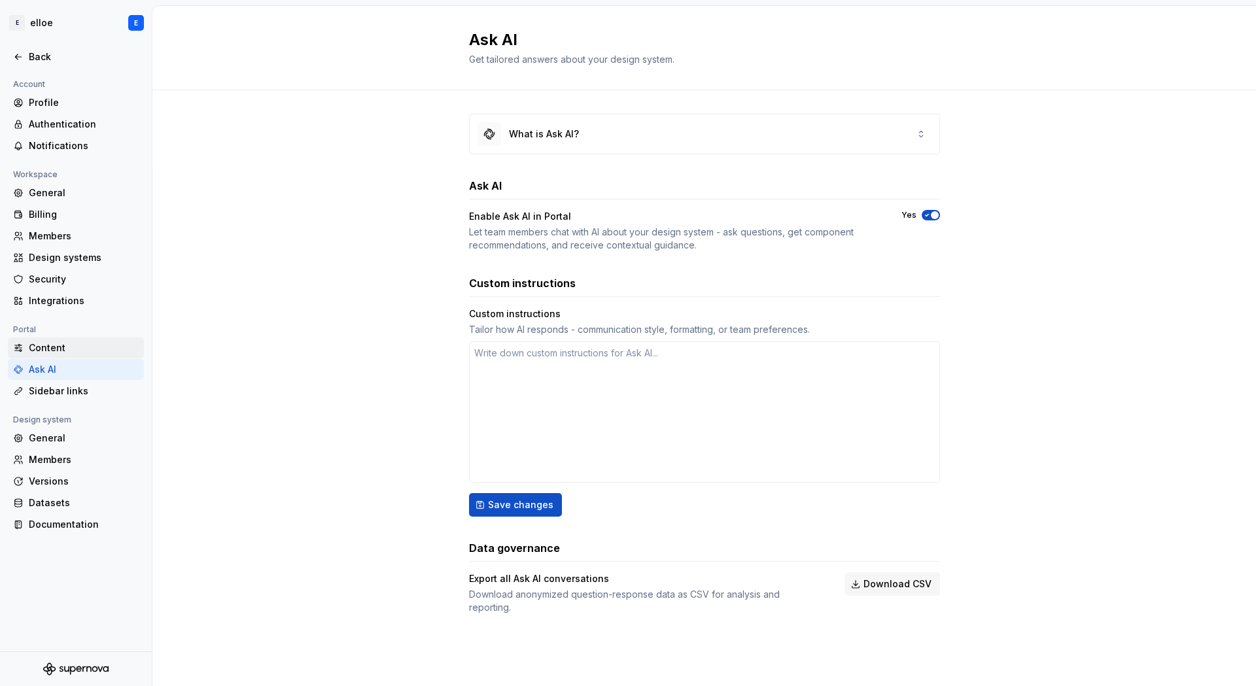
click at [52, 353] on div "Content" at bounding box center [84, 348] width 110 height 13
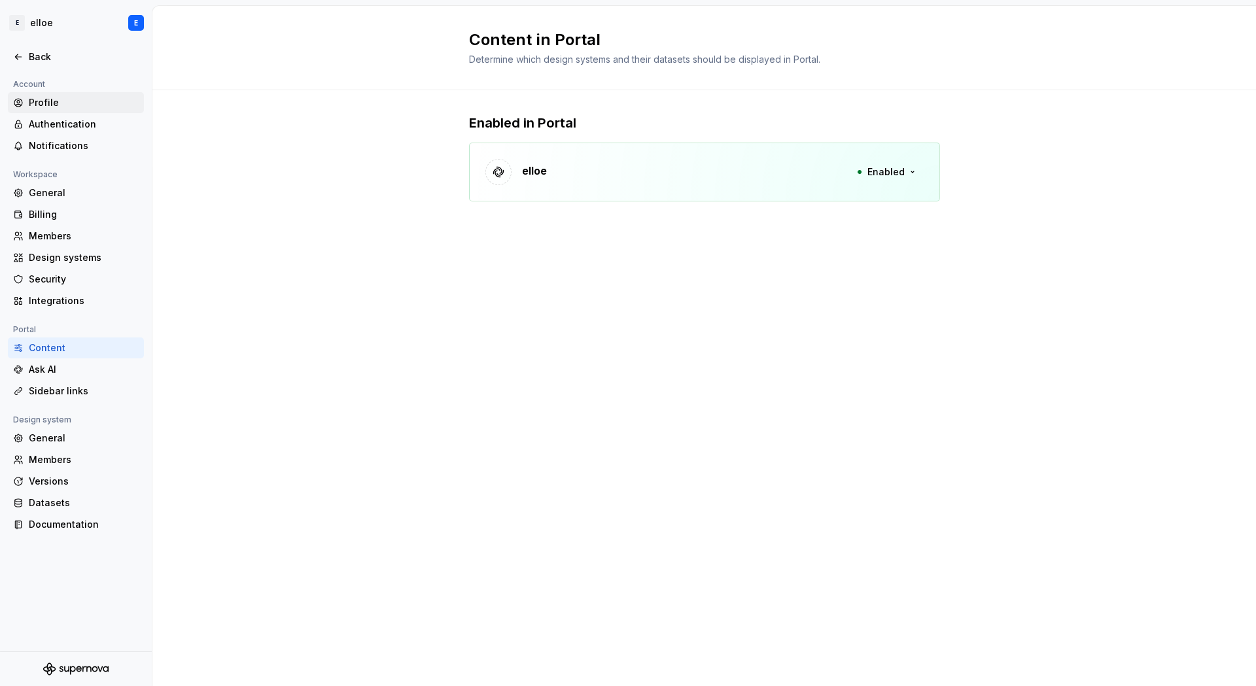
click at [26, 99] on div "Profile" at bounding box center [76, 102] width 126 height 13
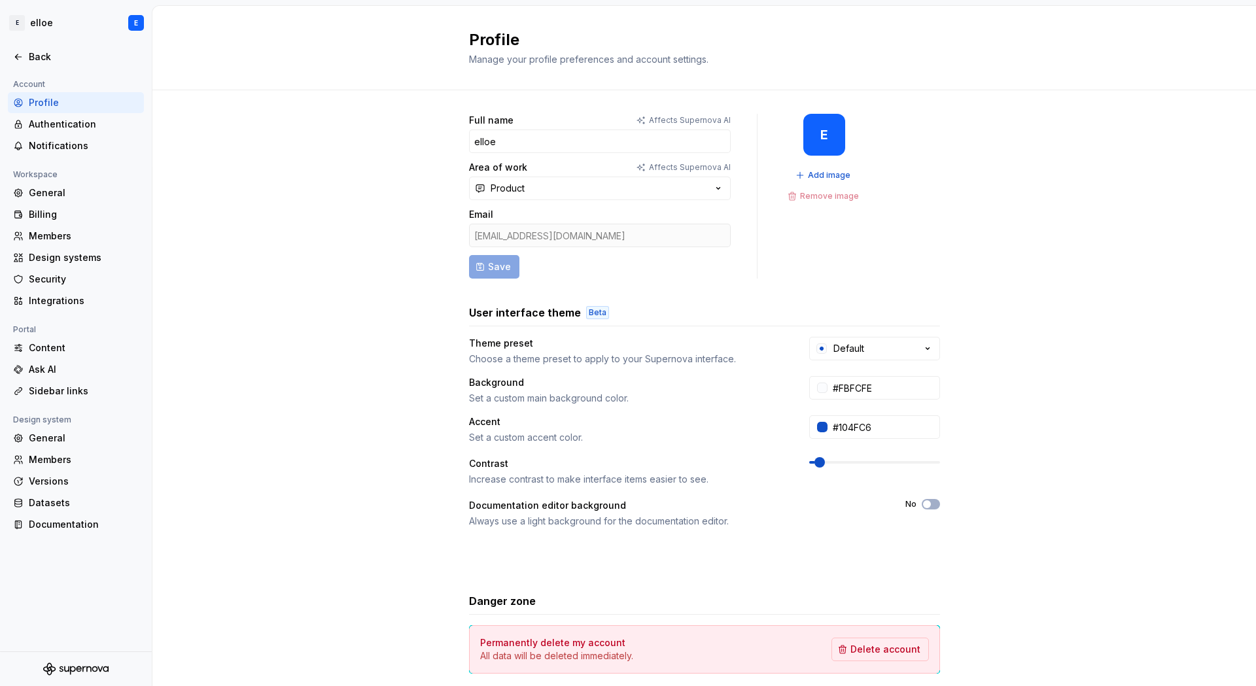
click at [378, 70] on div "Profile Manage your profile preferences and account settings." at bounding box center [704, 48] width 1104 height 84
click at [19, 26] on html "E elloe E Back Account Profile Authentication Notifications Workspace General B…" at bounding box center [628, 343] width 1256 height 686
click at [82, 118] on div "Daily credits" at bounding box center [79, 114] width 130 height 13
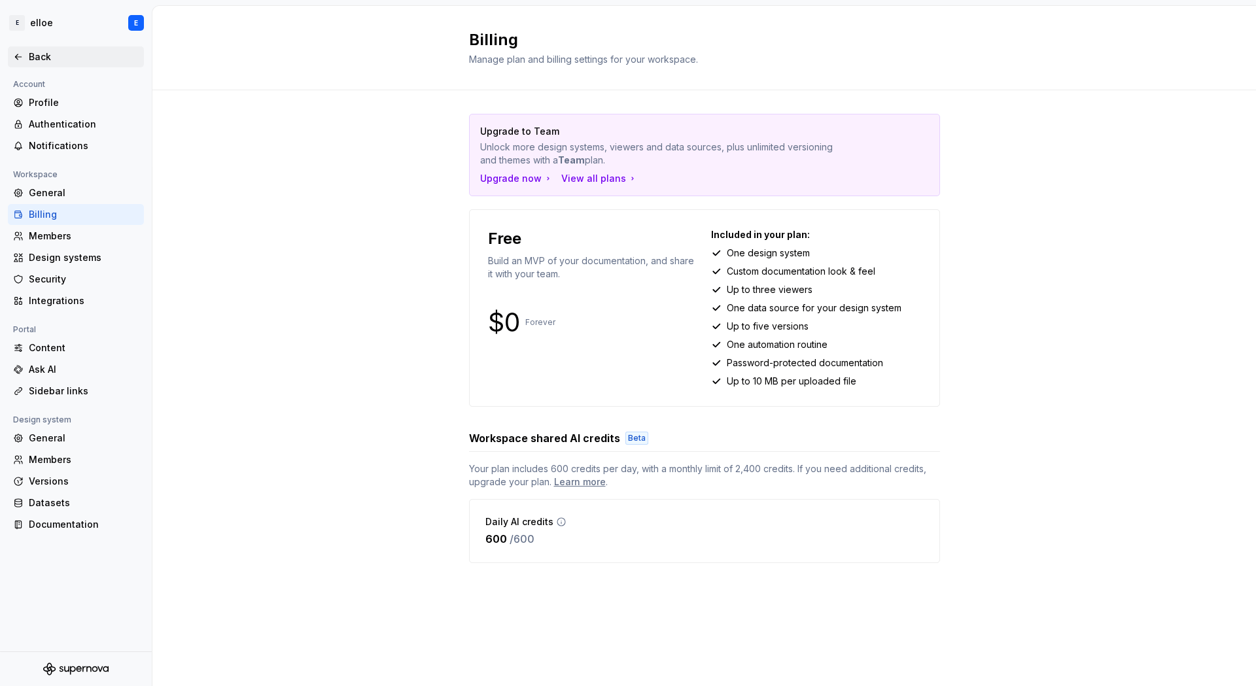
click at [44, 62] on div "Back" at bounding box center [84, 56] width 110 height 13
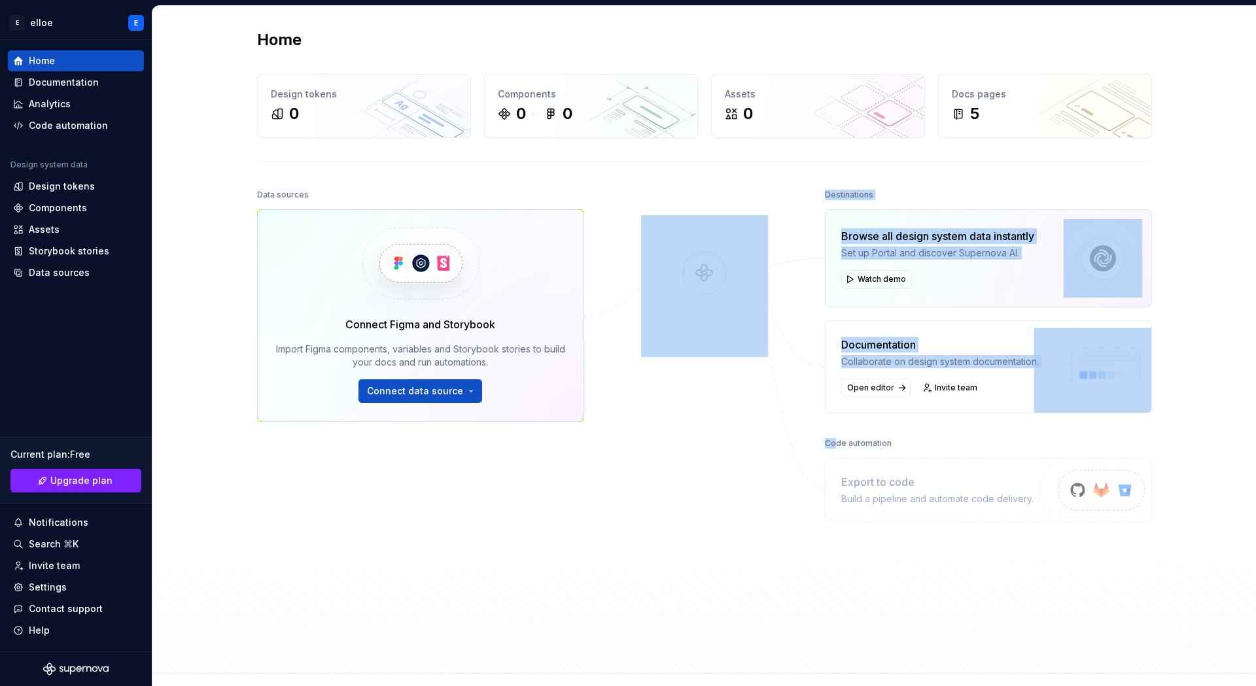
drag, startPoint x: 834, startPoint y: 427, endPoint x: 678, endPoint y: 379, distance: 163.7
click at [769, 415] on div "Data sources Connect Figma and Storybook Import Figma components, variables and…" at bounding box center [704, 418] width 895 height 464
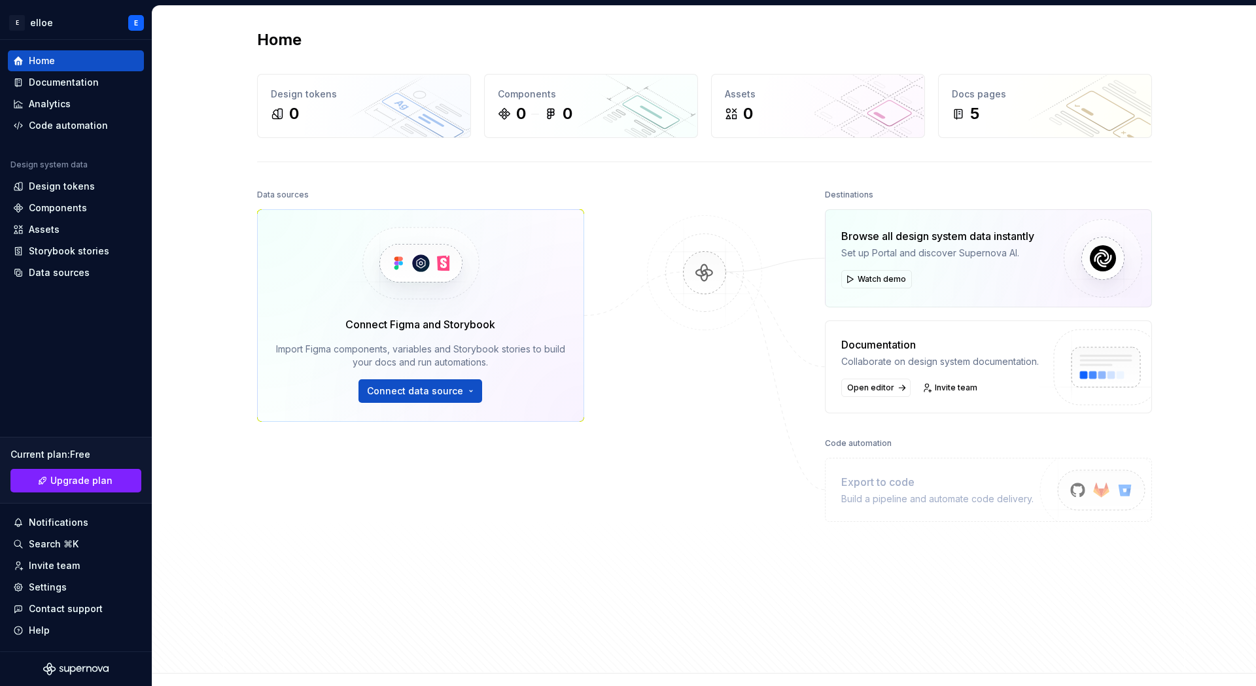
click at [347, 460] on div "Data sources Connect Figma and Storybook Import Figma components, variables and…" at bounding box center [420, 392] width 327 height 412
click at [402, 398] on button "Connect data source" at bounding box center [421, 391] width 124 height 24
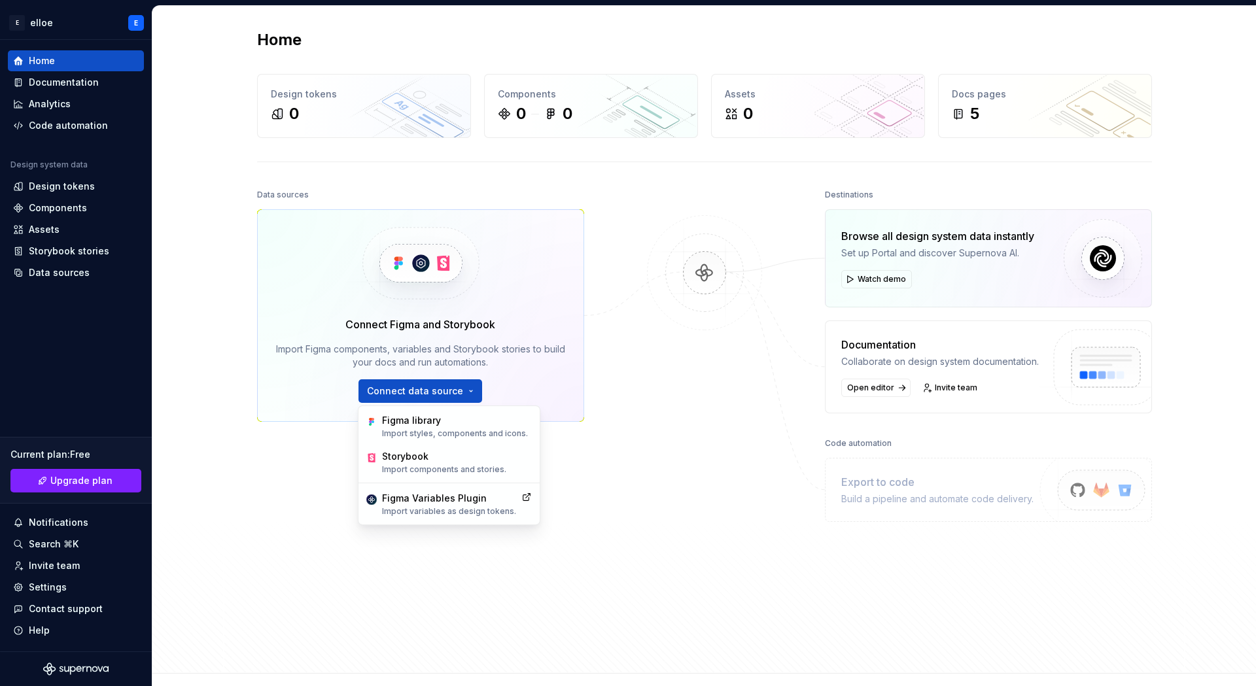
click at [701, 268] on img at bounding box center [704, 286] width 127 height 142
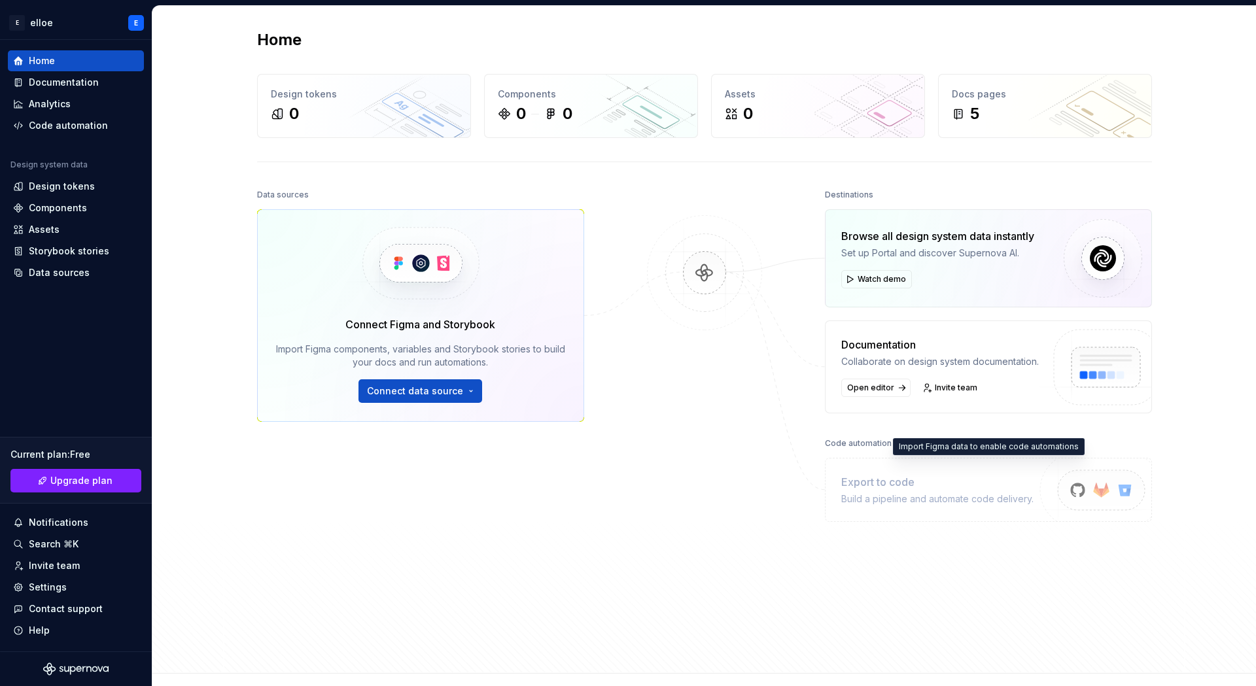
click at [1097, 485] on img at bounding box center [1096, 504] width 161 height 107
click at [1093, 372] on img at bounding box center [1103, 381] width 138 height 107
click at [94, 81] on div "Documentation" at bounding box center [64, 82] width 70 height 13
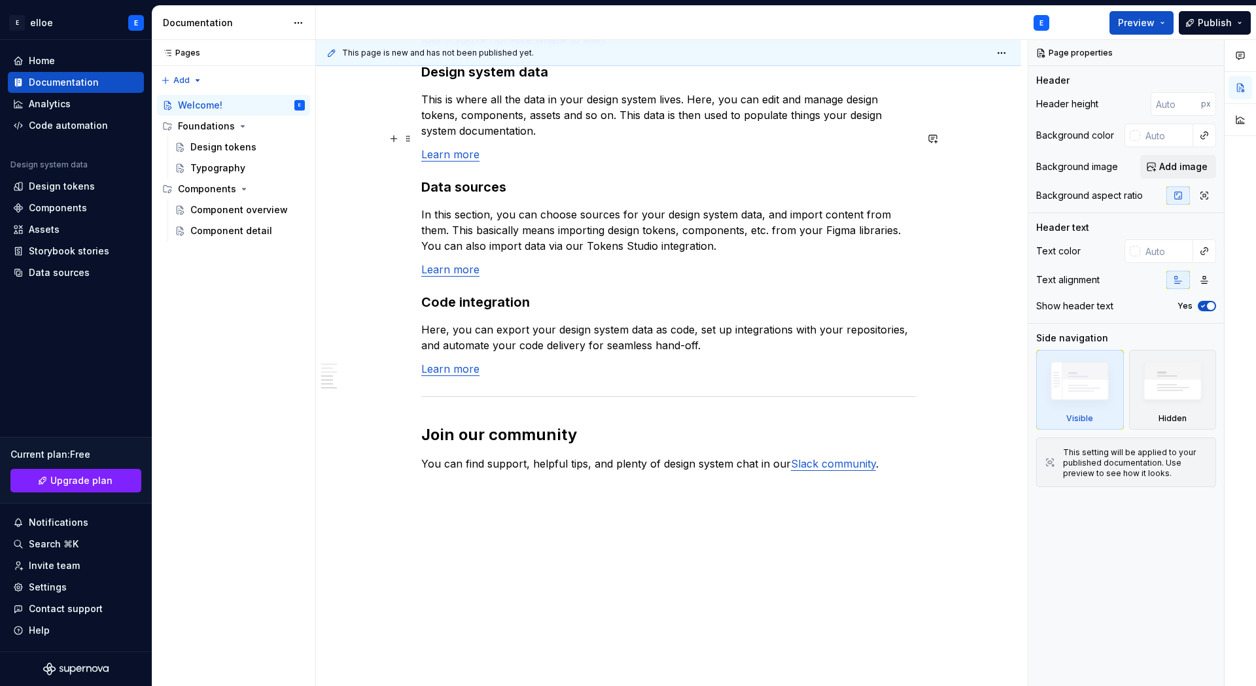
scroll to position [994, 0]
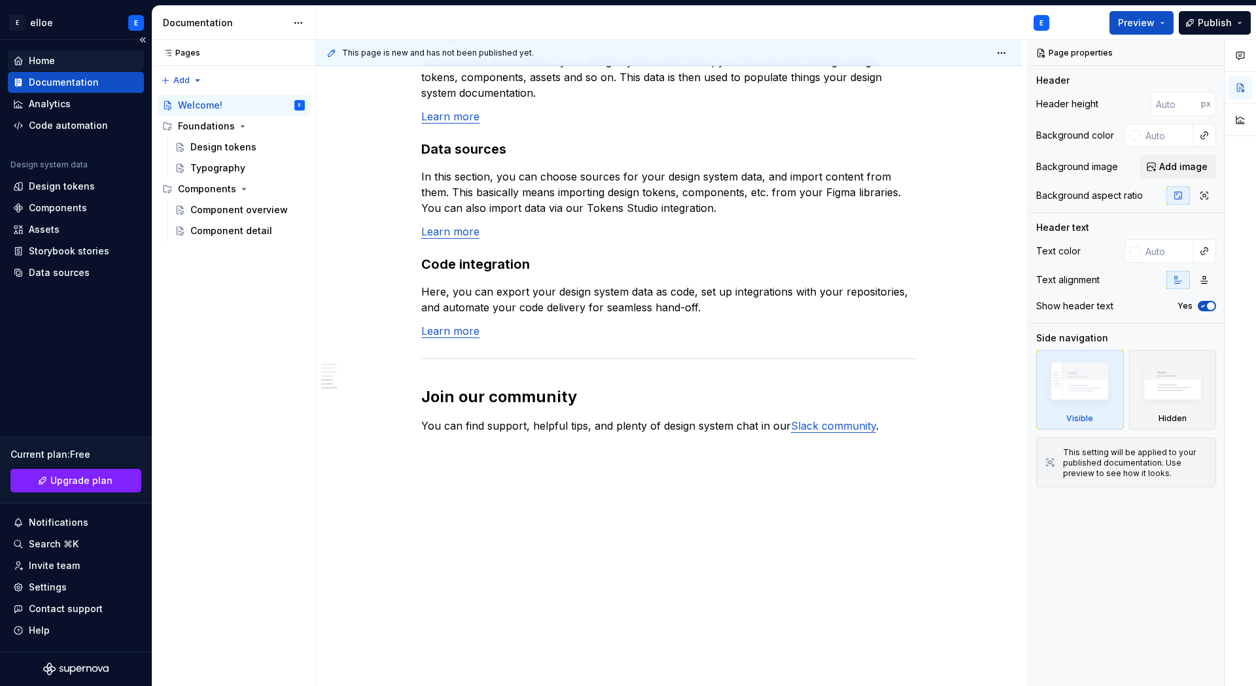
click at [75, 63] on div "Home" at bounding box center [76, 60] width 126 height 13
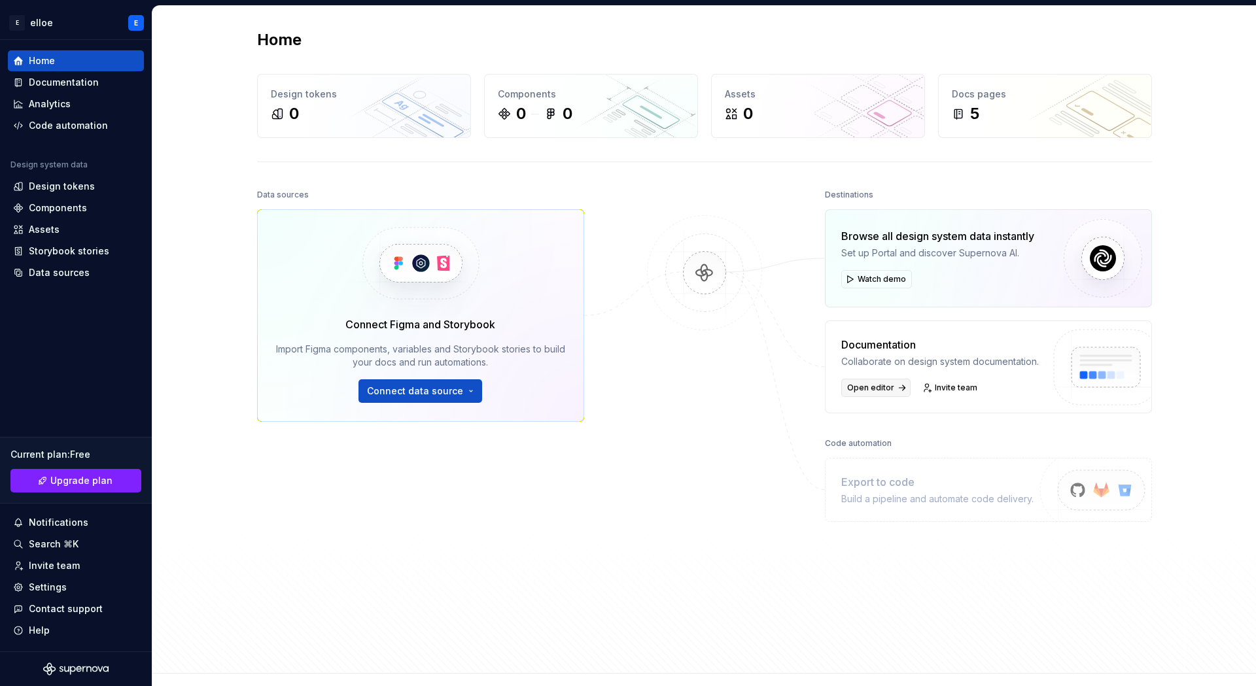
click at [860, 383] on span "Open editor" at bounding box center [870, 388] width 47 height 10
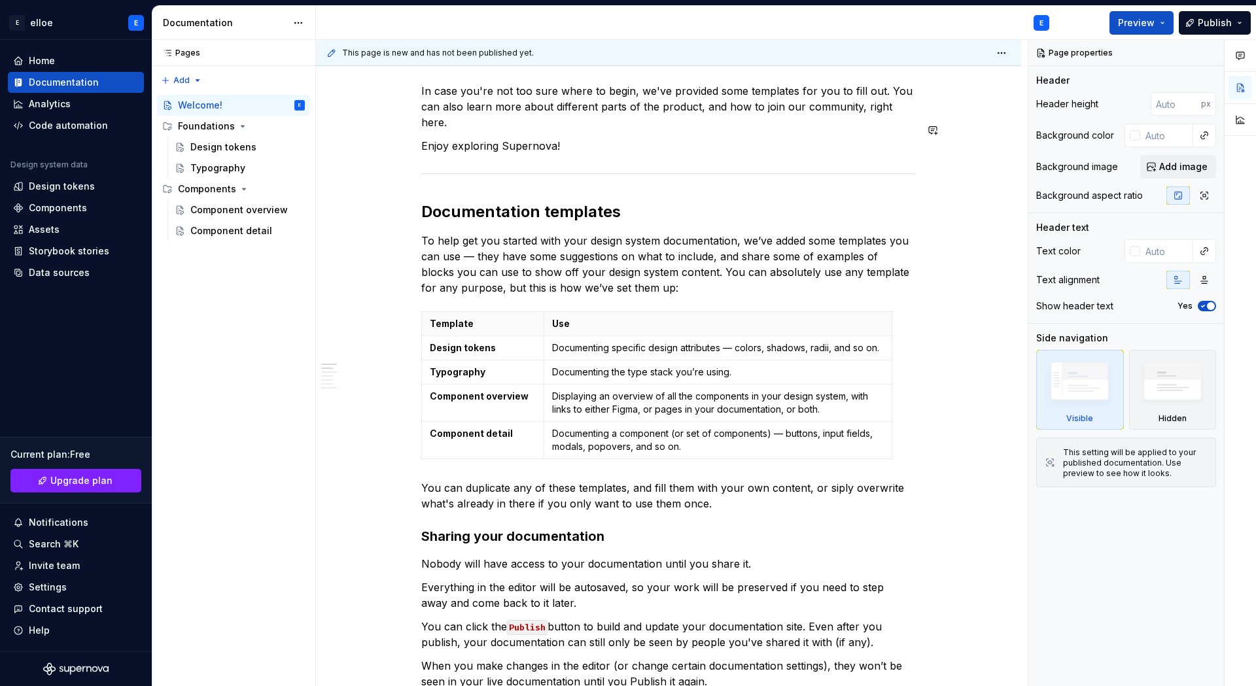
scroll to position [262, 0]
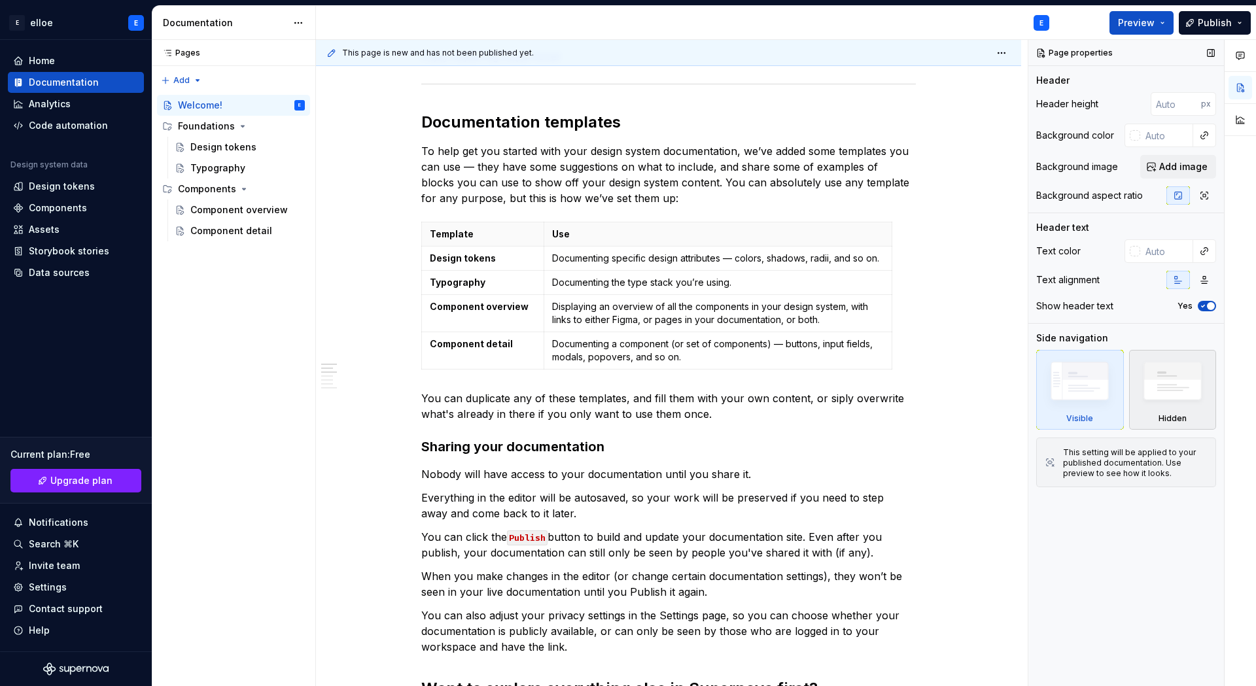
click at [1190, 395] on img at bounding box center [1172, 385] width 75 height 58
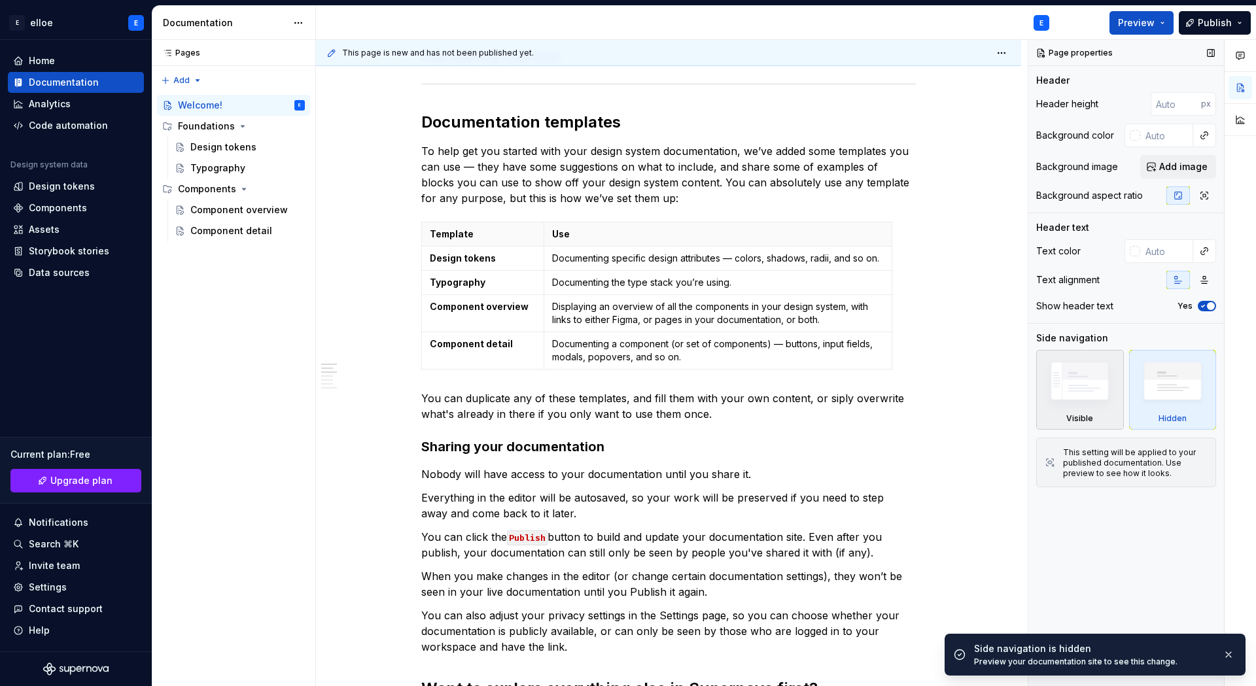
click at [1106, 394] on img at bounding box center [1079, 384] width 75 height 57
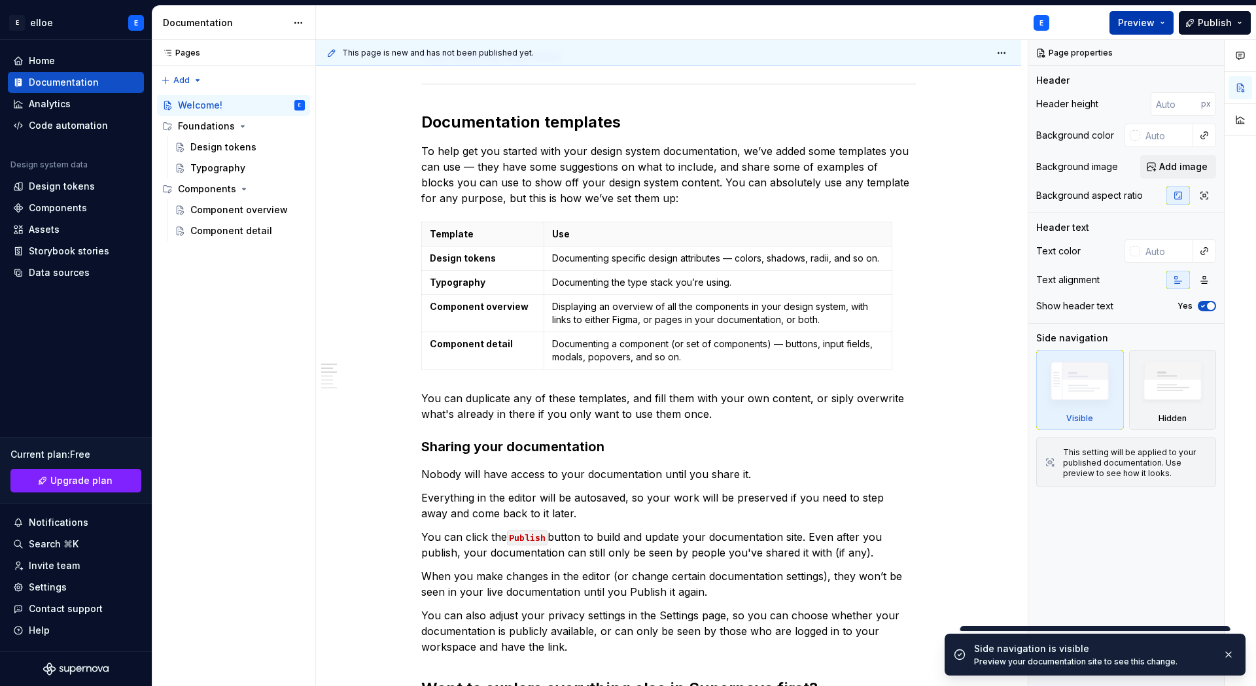
click at [1144, 27] on span "Preview" at bounding box center [1136, 22] width 37 height 13
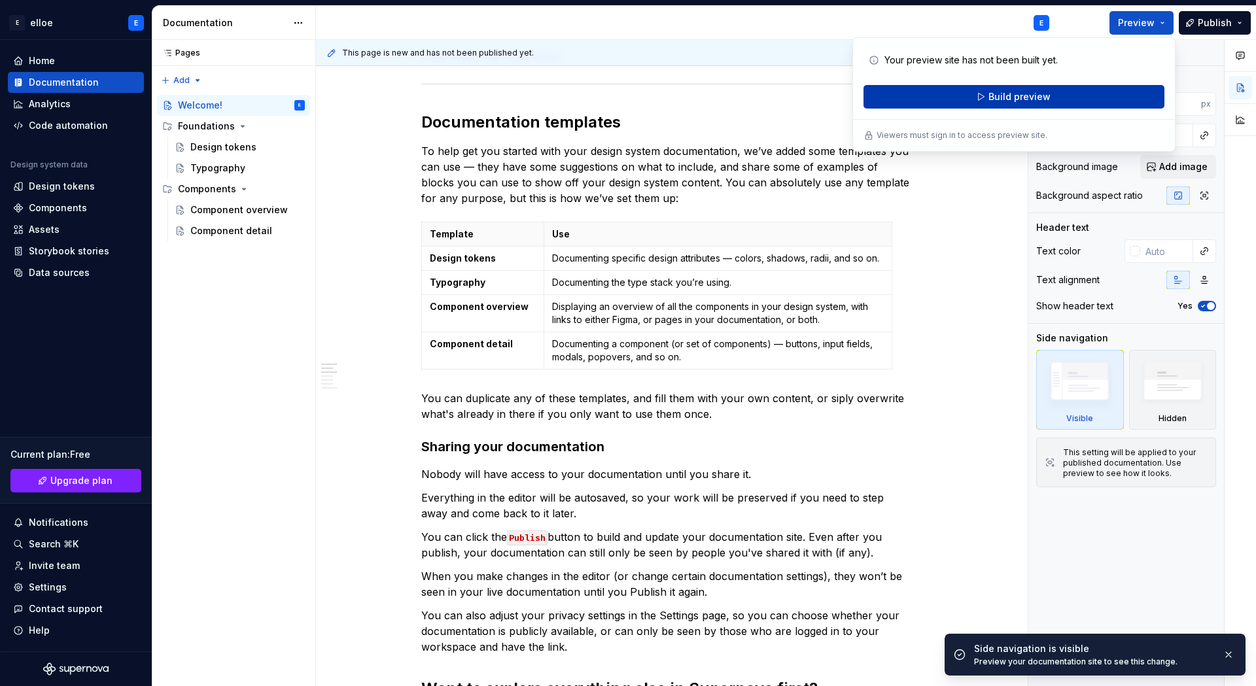
click at [1085, 106] on button "Build preview" at bounding box center [1014, 97] width 301 height 24
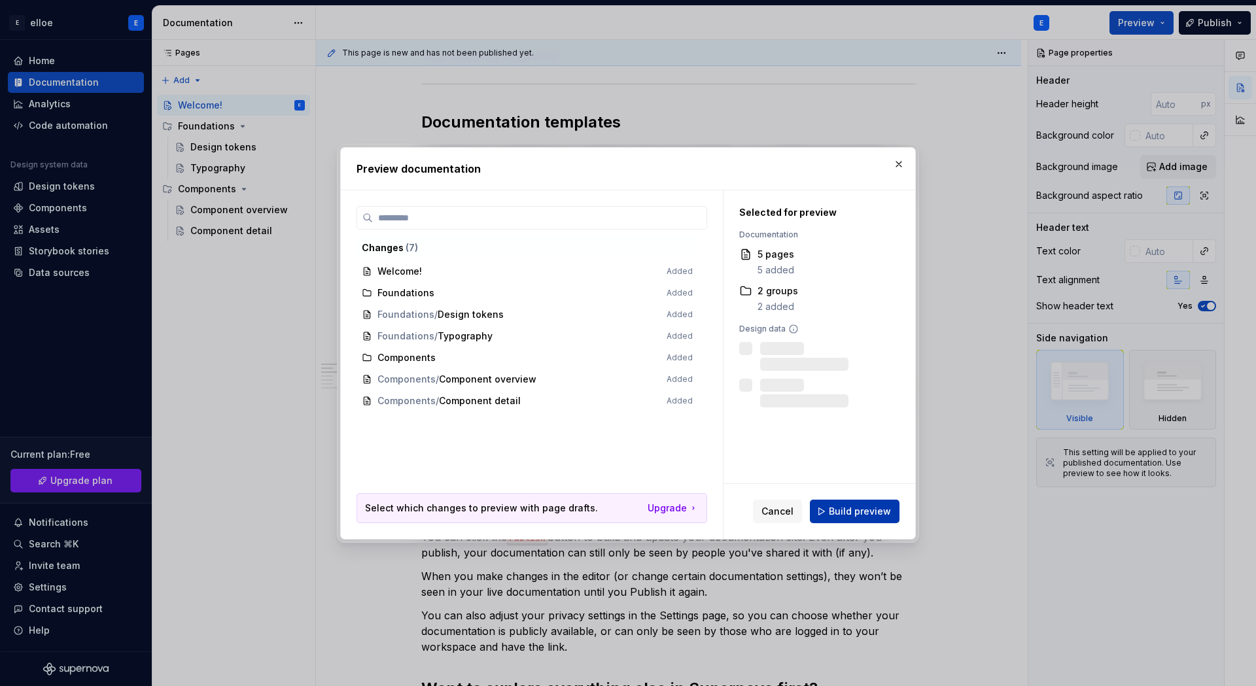
click at [873, 516] on span "Build preview" at bounding box center [860, 511] width 62 height 13
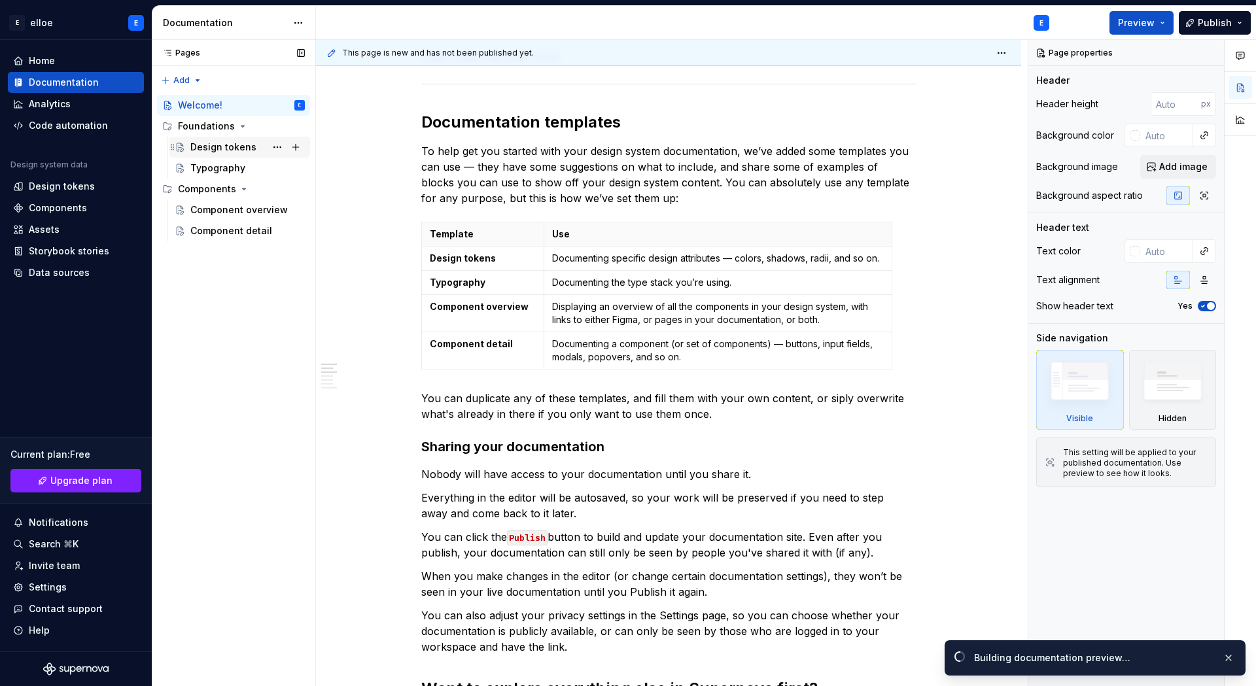
click at [232, 154] on div "Design tokens" at bounding box center [247, 147] width 114 height 18
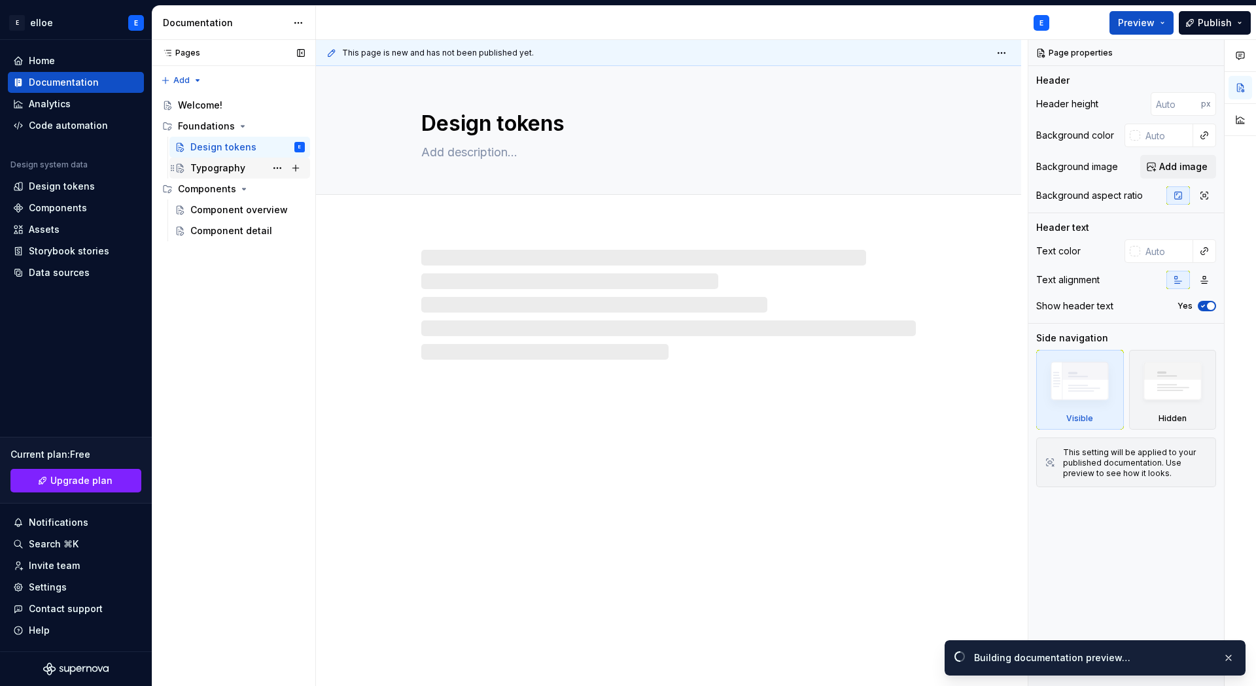
click at [233, 164] on div "Typography" at bounding box center [217, 168] width 55 height 13
click at [1167, 26] on button "Preview" at bounding box center [1142, 23] width 64 height 24
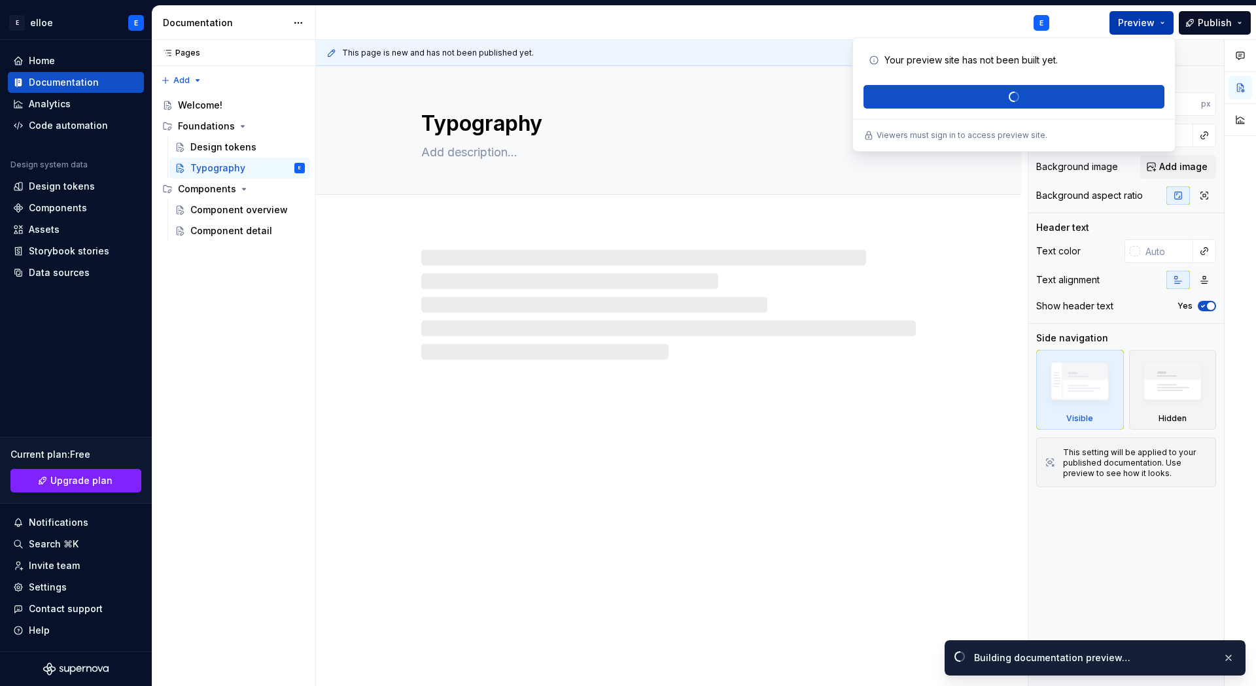
click at [1167, 26] on button "Preview" at bounding box center [1142, 23] width 64 height 24
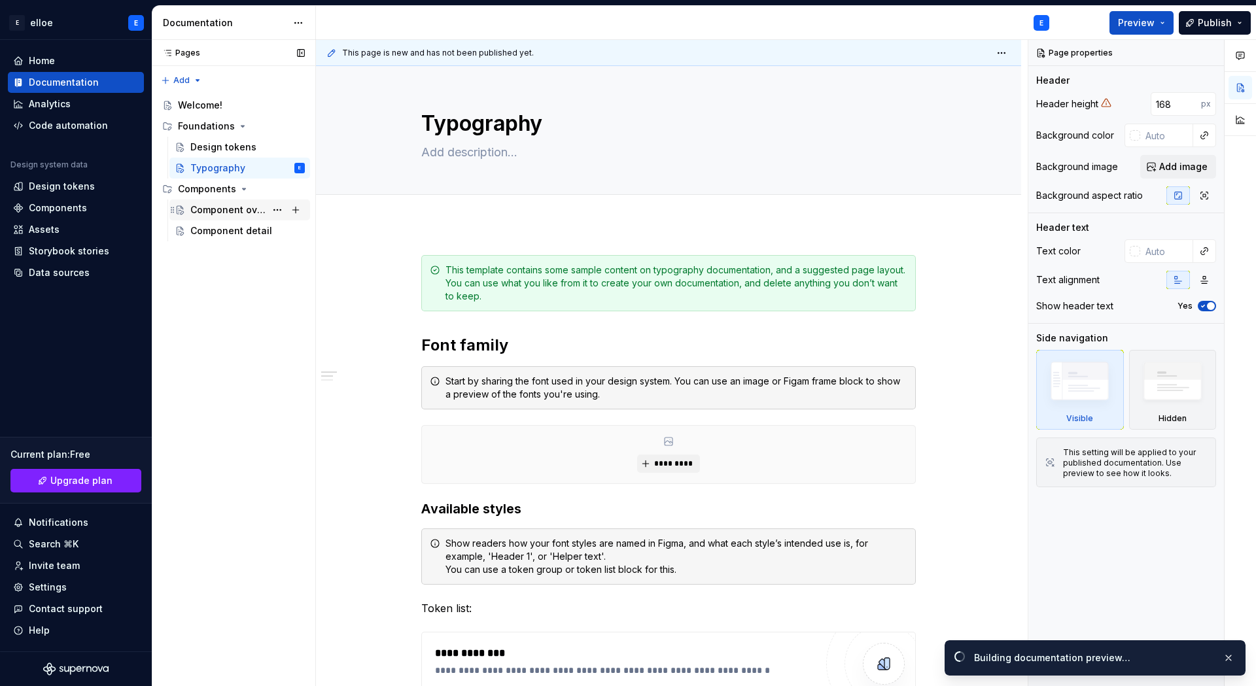
click at [257, 211] on div "Component overview" at bounding box center [227, 209] width 75 height 13
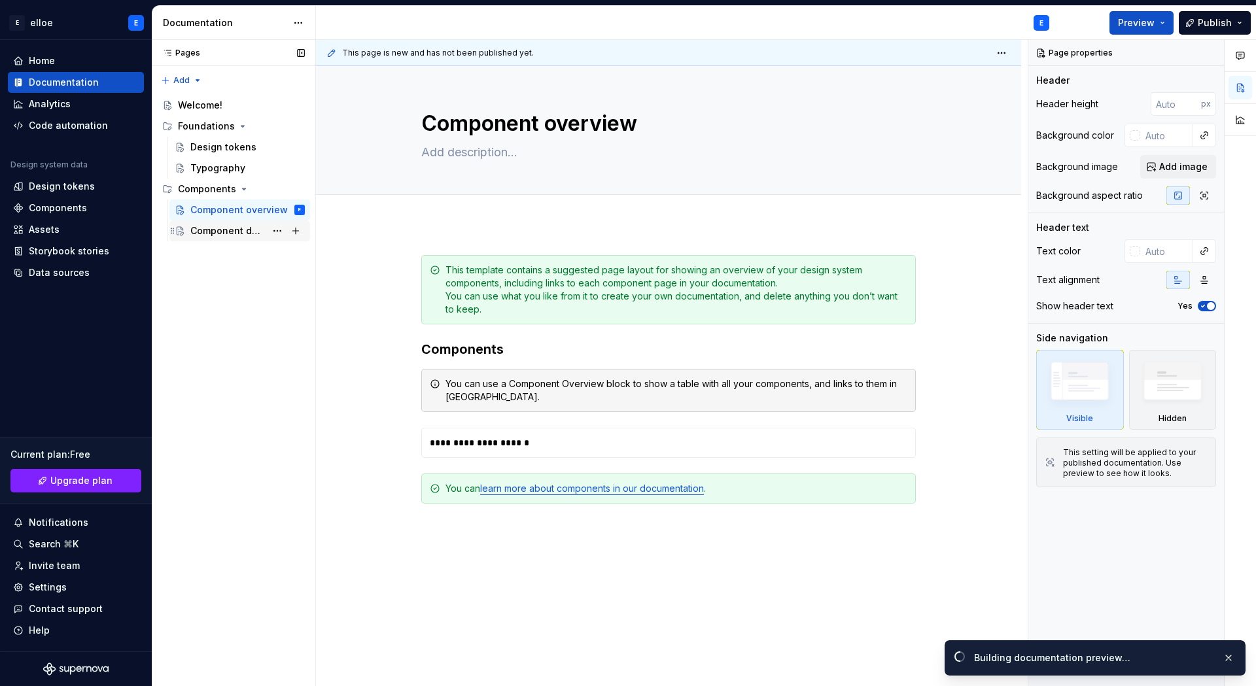
click at [248, 225] on div "Component detail" at bounding box center [227, 230] width 75 height 13
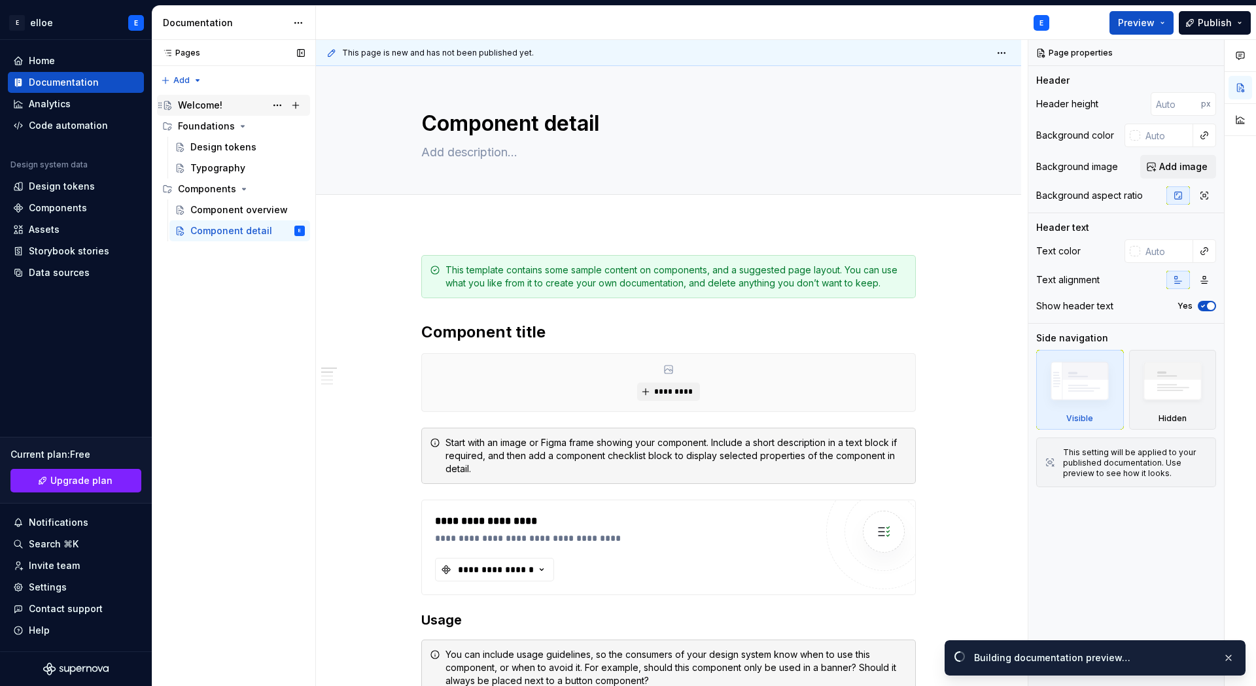
click at [236, 110] on div "Welcome!" at bounding box center [241, 105] width 127 height 18
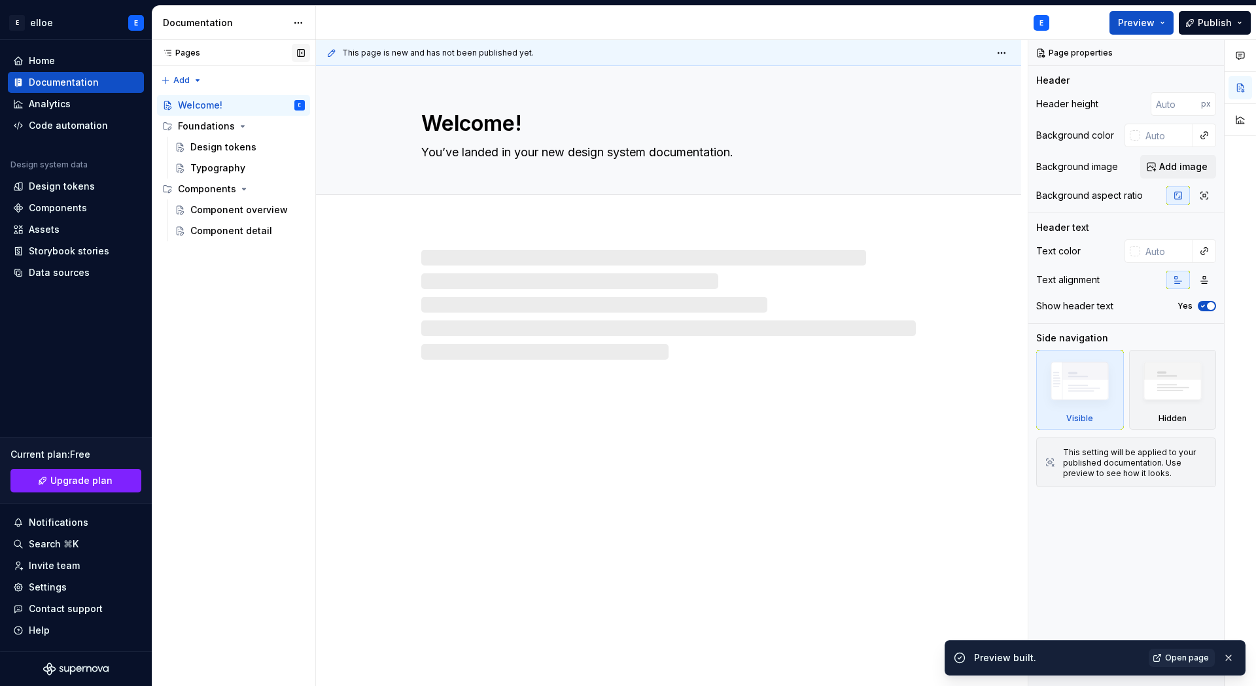
click at [302, 54] on button "button" at bounding box center [301, 53] width 18 height 18
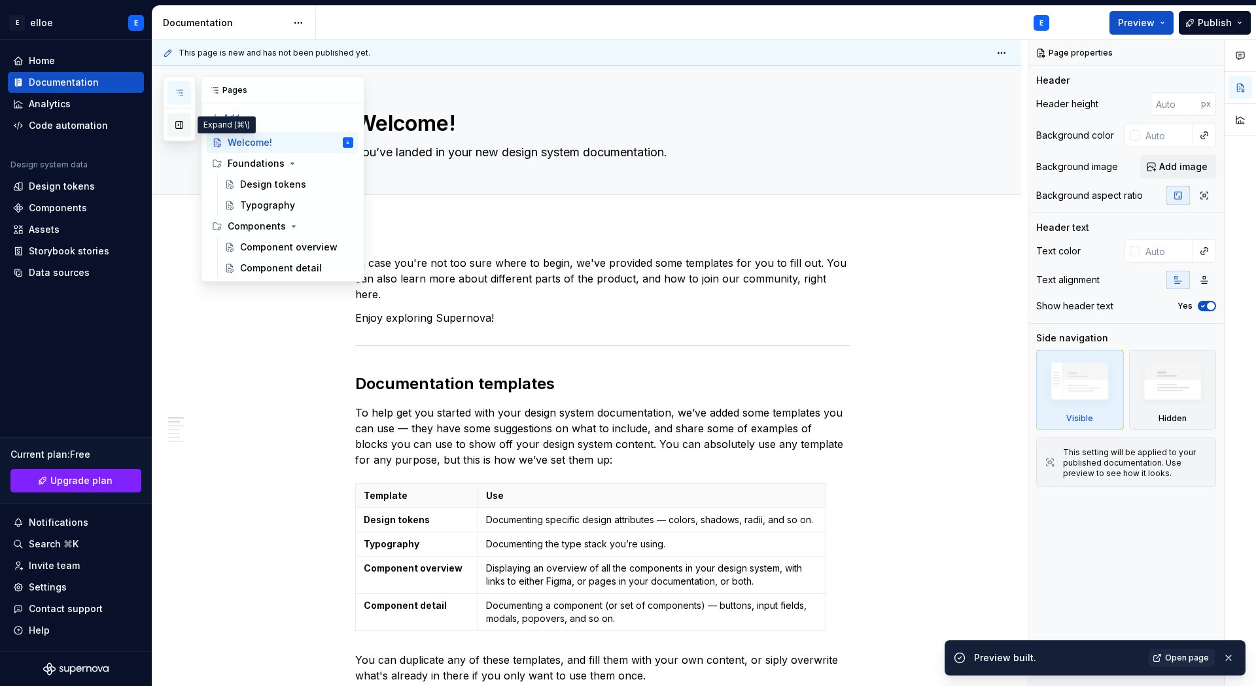
click at [172, 124] on button "button" at bounding box center [179, 125] width 24 height 24
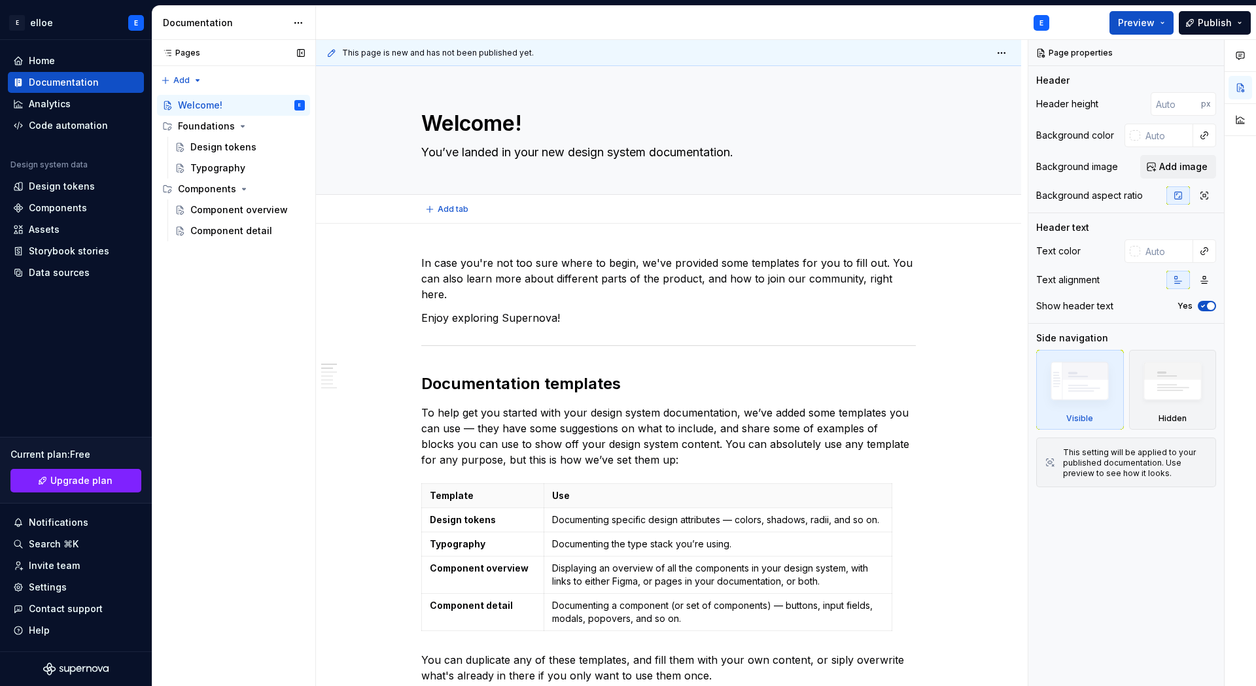
type textarea "*"
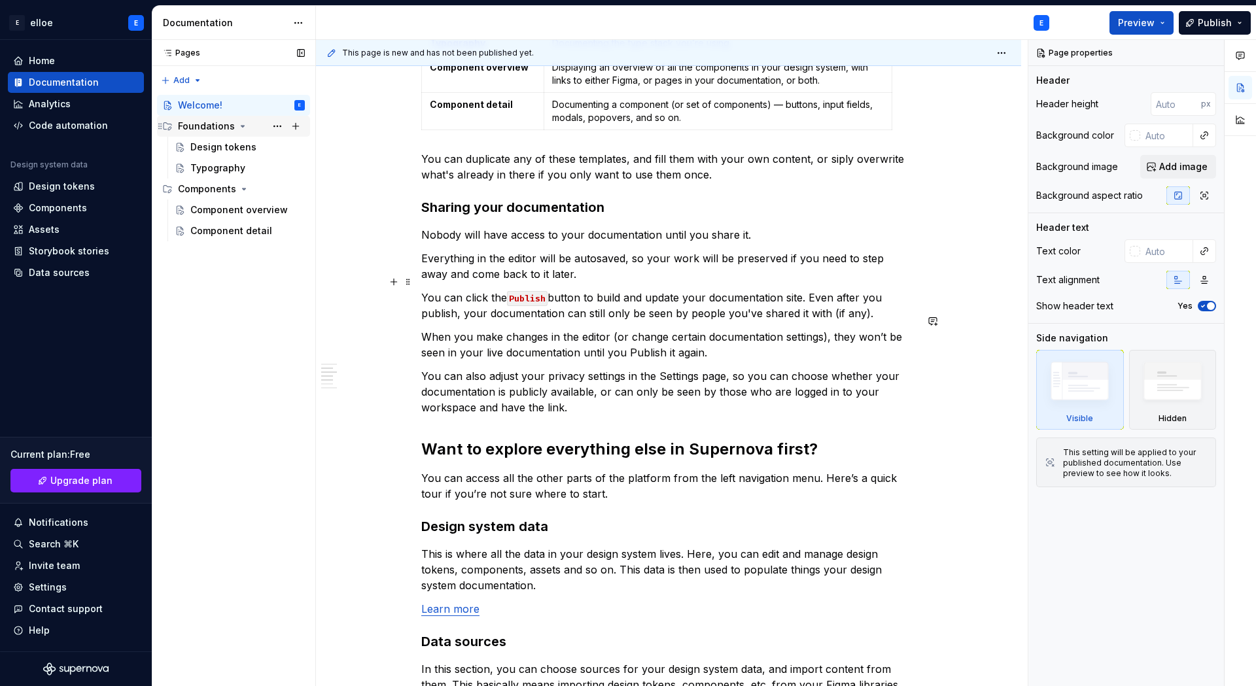
scroll to position [470, 0]
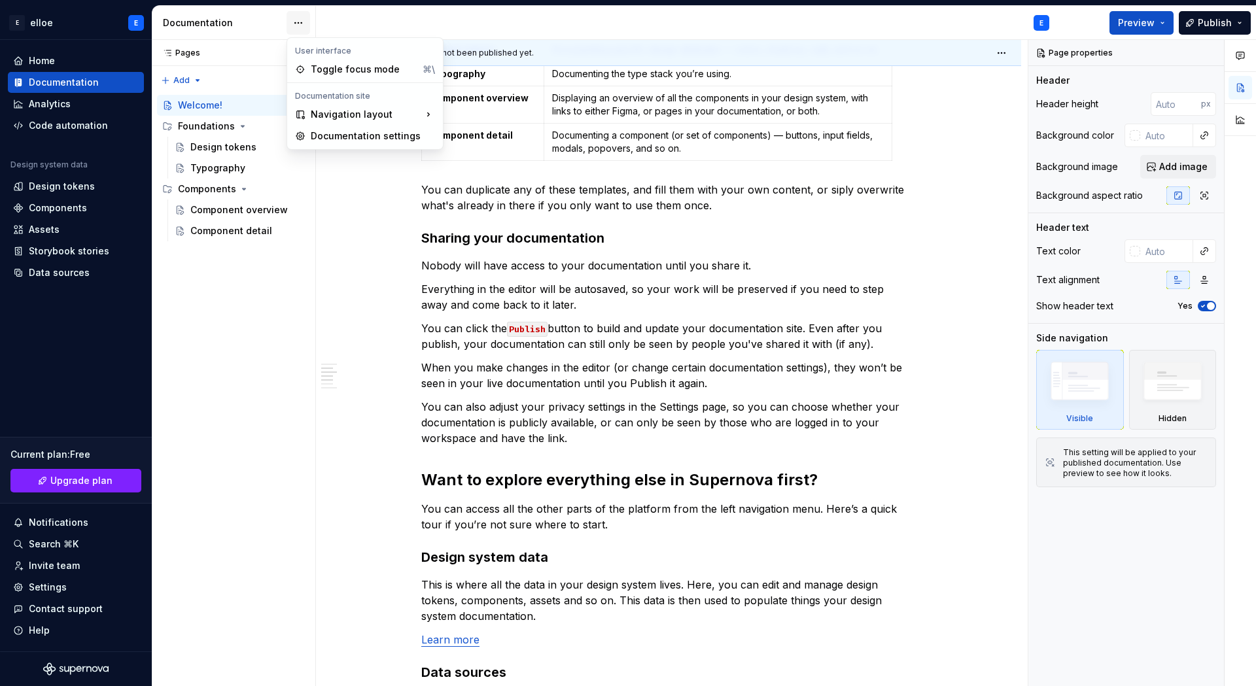
click at [291, 23] on html "E elloe E Home Documentation Analytics Code automation Design system data Desig…" at bounding box center [628, 343] width 1256 height 686
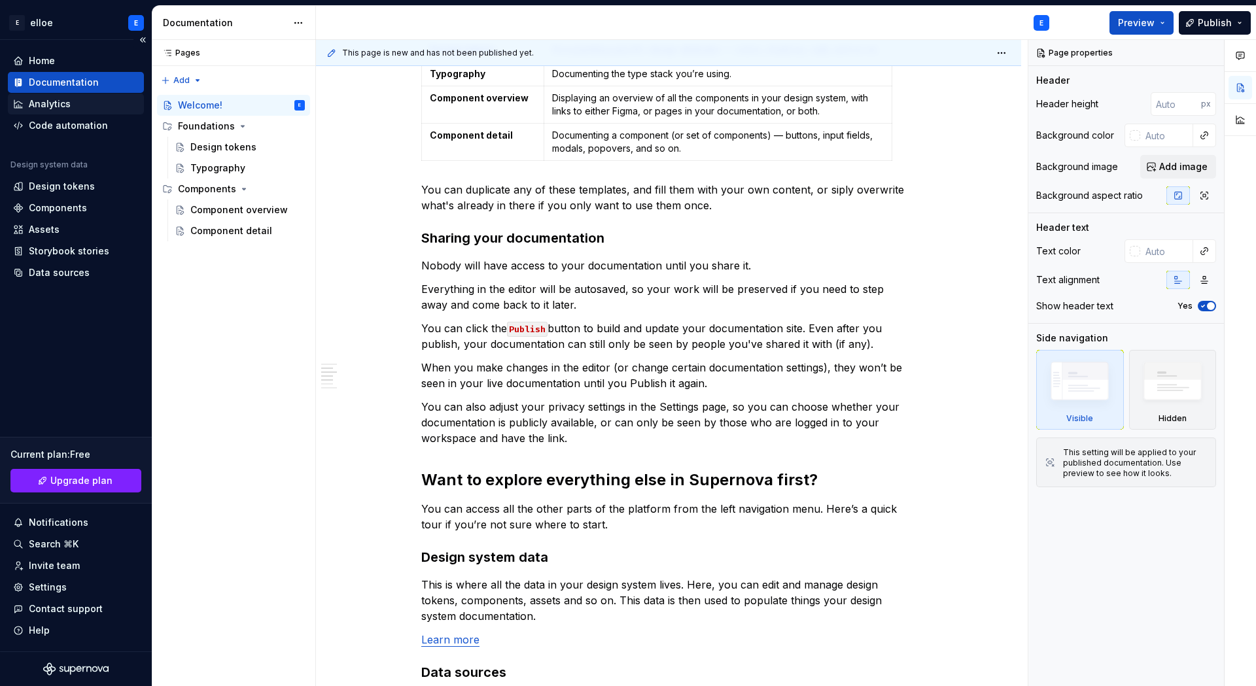
click at [92, 110] on html "E elloe E Home Documentation Analytics Code automation Design system data Desig…" at bounding box center [628, 343] width 1256 height 686
click at [82, 107] on div "Analytics" at bounding box center [76, 103] width 126 height 13
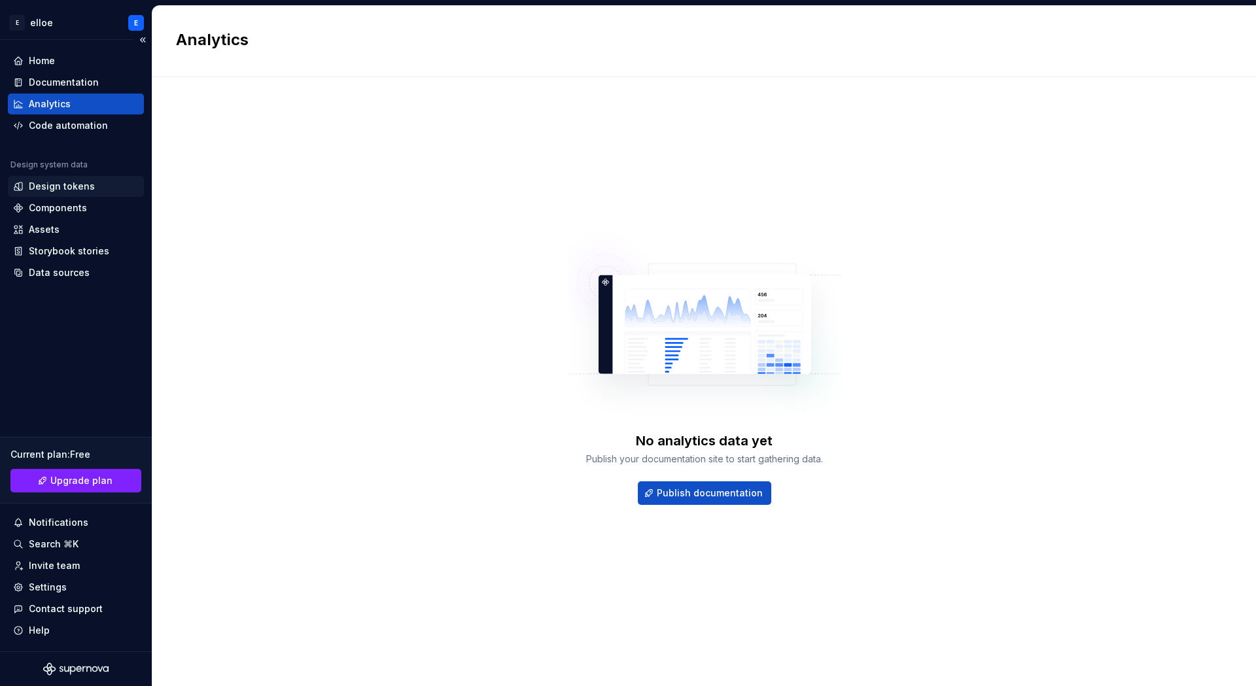
click at [71, 180] on div "Design tokens" at bounding box center [62, 186] width 66 height 13
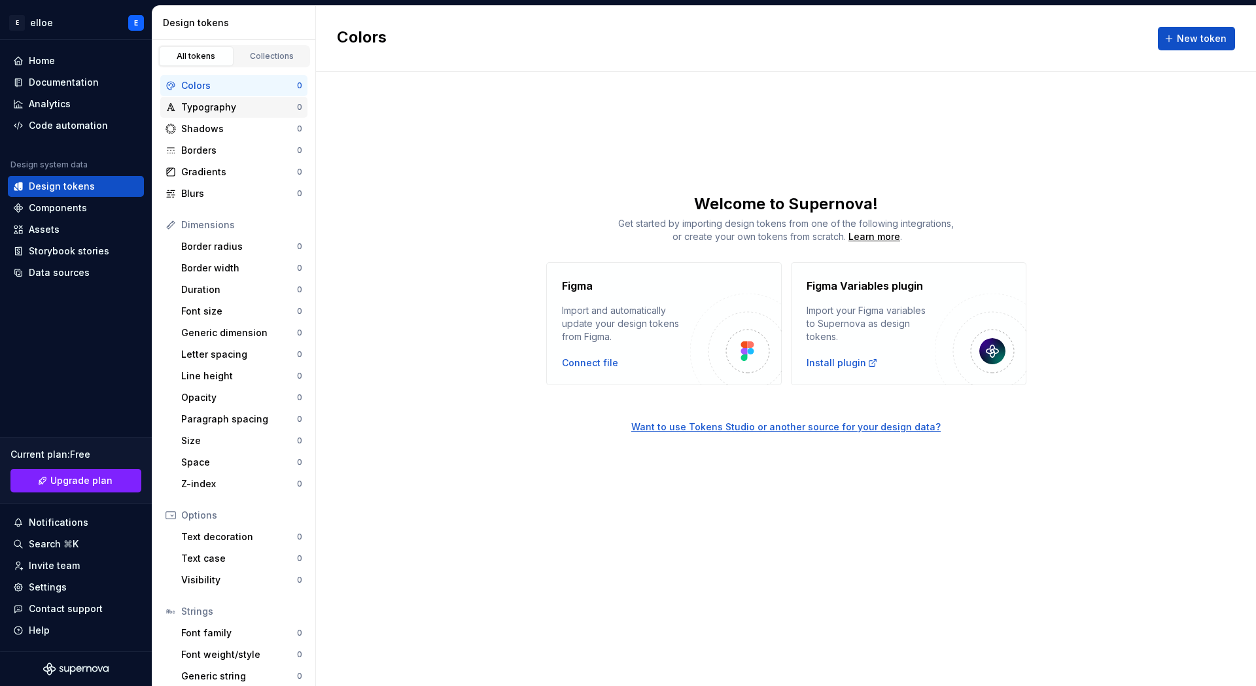
click at [194, 105] on div "Typography" at bounding box center [239, 107] width 116 height 13
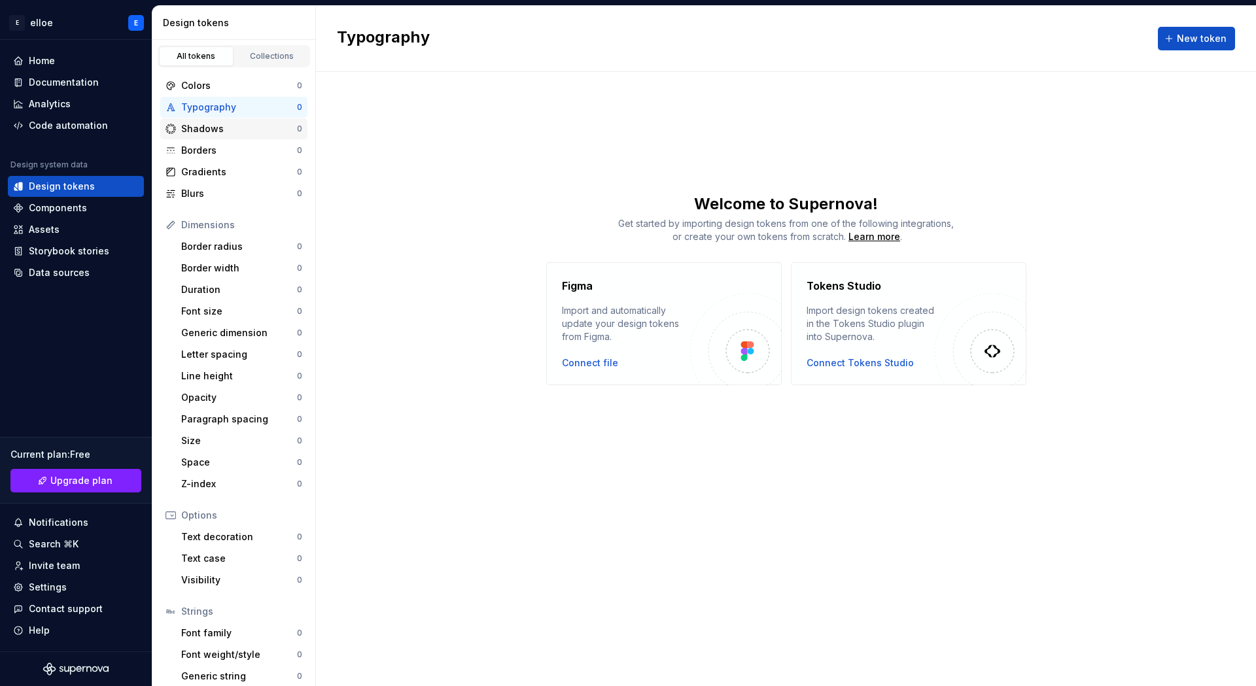
click at [202, 122] on div "Shadows" at bounding box center [239, 128] width 116 height 13
click at [212, 146] on div "Borders" at bounding box center [239, 150] width 116 height 13
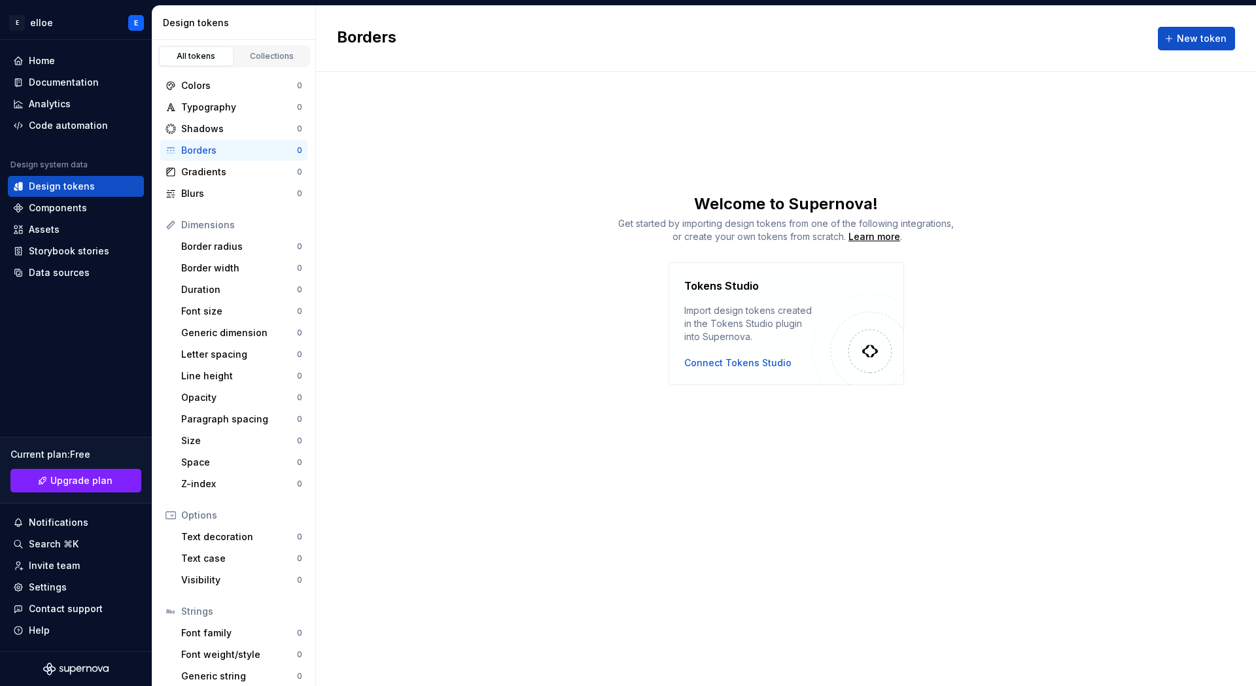
click at [209, 149] on div "Borders" at bounding box center [239, 150] width 116 height 13
click at [259, 60] on div "Collections" at bounding box center [271, 56] width 65 height 10
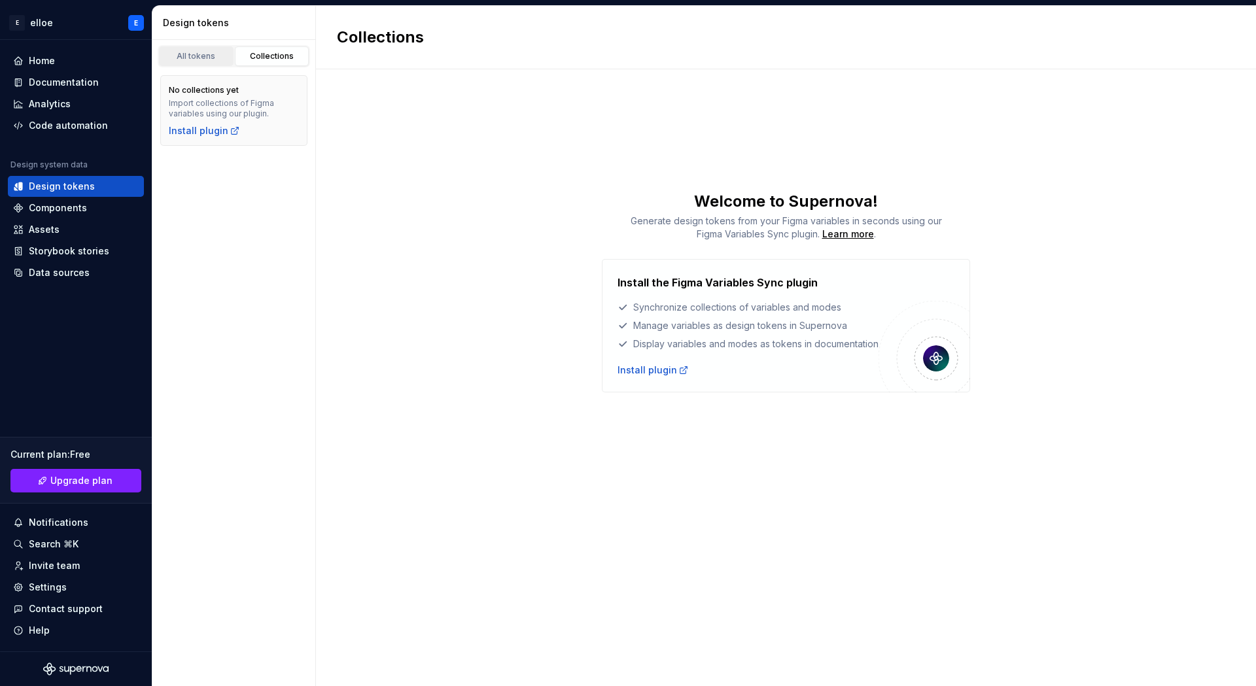
click at [207, 58] on div "All tokens" at bounding box center [196, 56] width 65 height 10
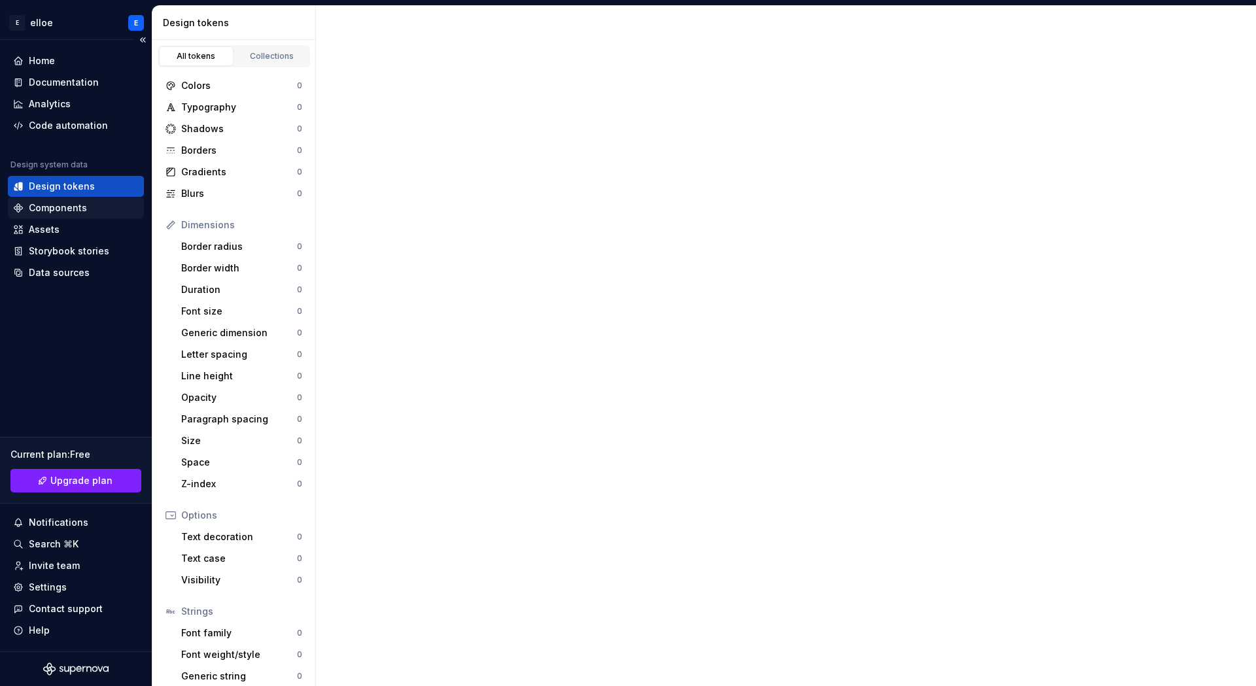
click at [99, 211] on div "Components" at bounding box center [76, 208] width 126 height 13
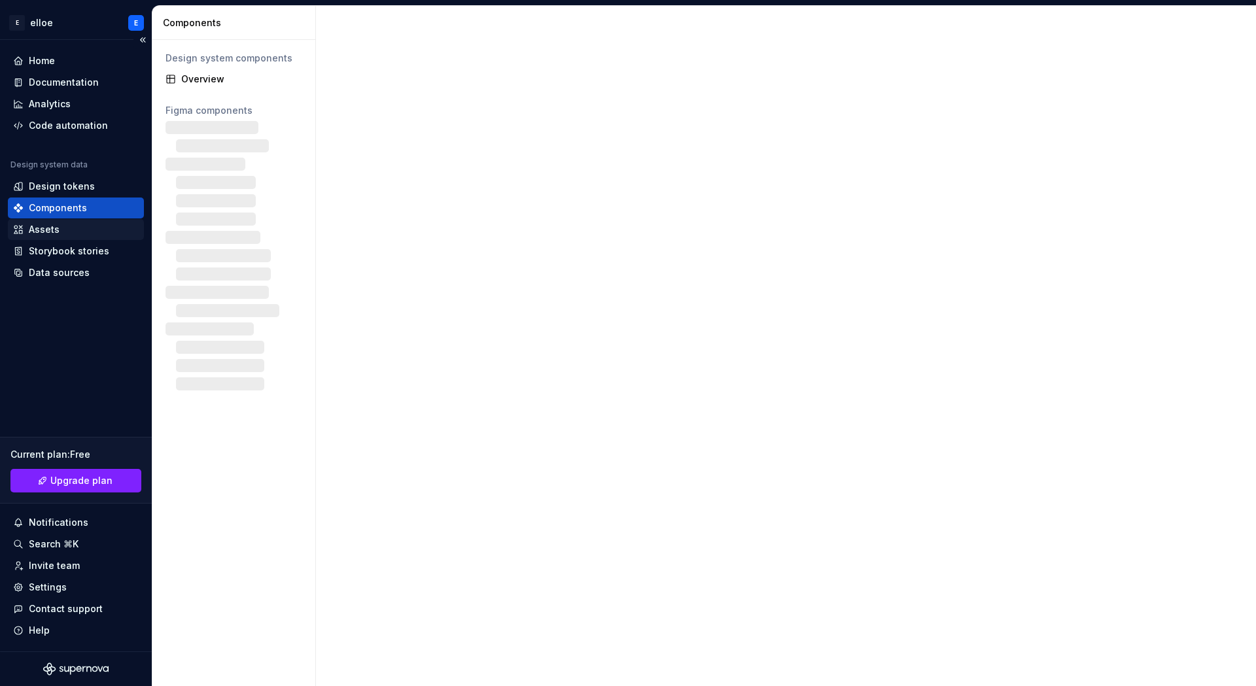
click at [71, 226] on div "Assets" at bounding box center [76, 229] width 126 height 13
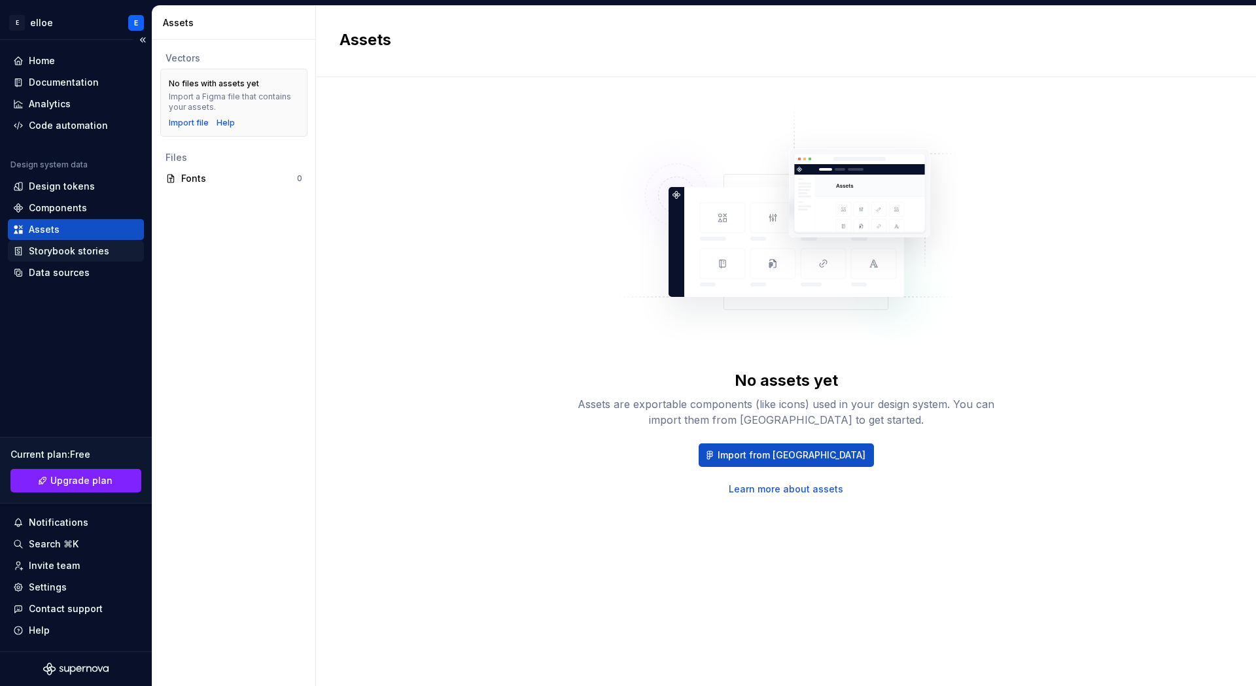
click at [116, 249] on div "Storybook stories" at bounding box center [76, 251] width 126 height 13
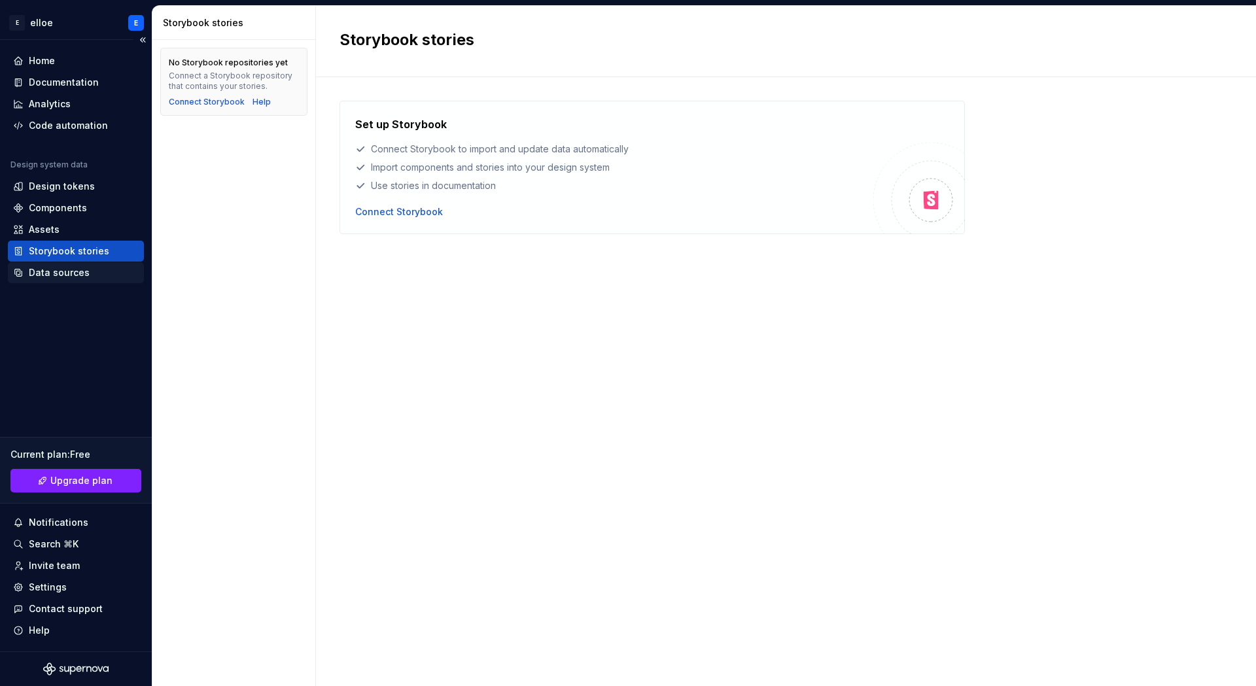
click at [37, 273] on div "Data sources" at bounding box center [59, 272] width 61 height 13
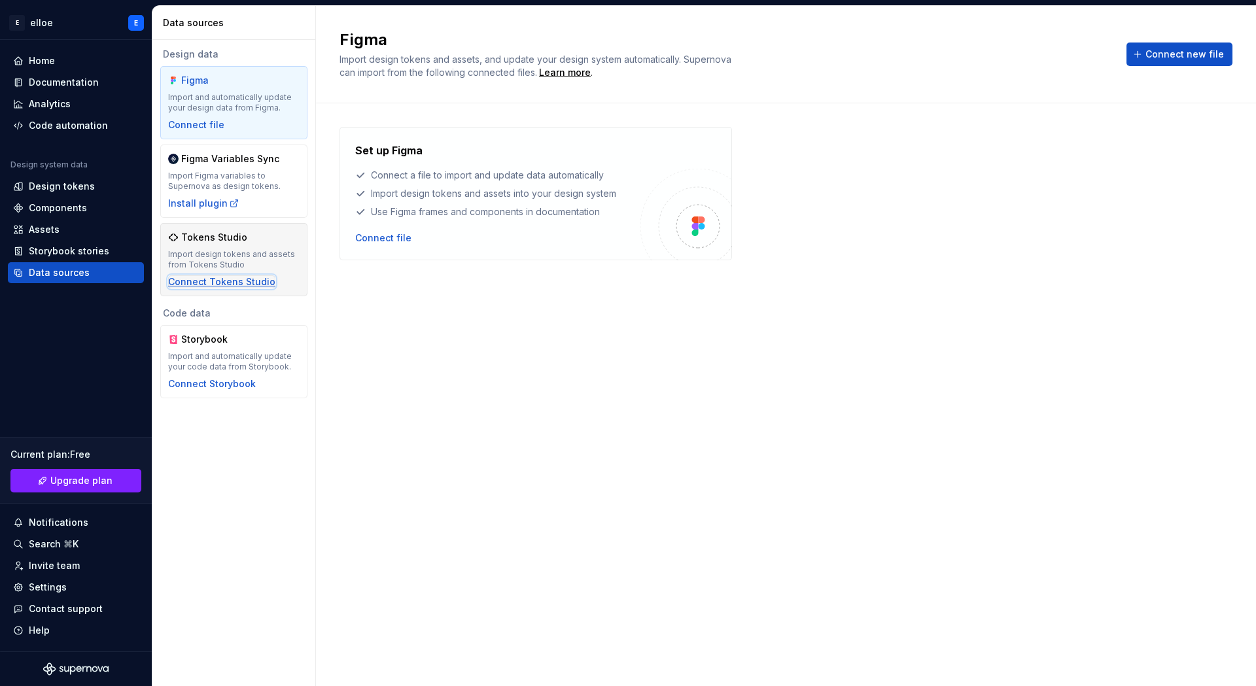
click at [211, 287] on div "Connect Tokens Studio" at bounding box center [221, 281] width 107 height 13
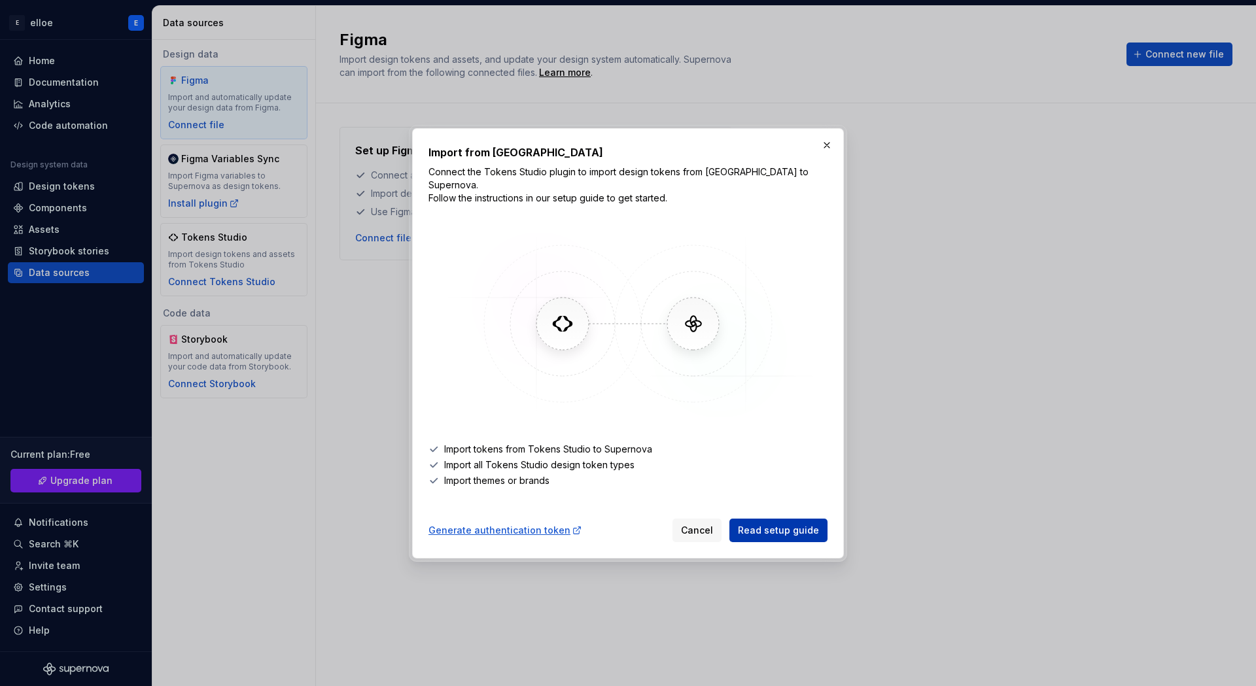
click at [791, 527] on span "Read setup guide" at bounding box center [778, 530] width 81 height 13
